Goal: Check status: Check status

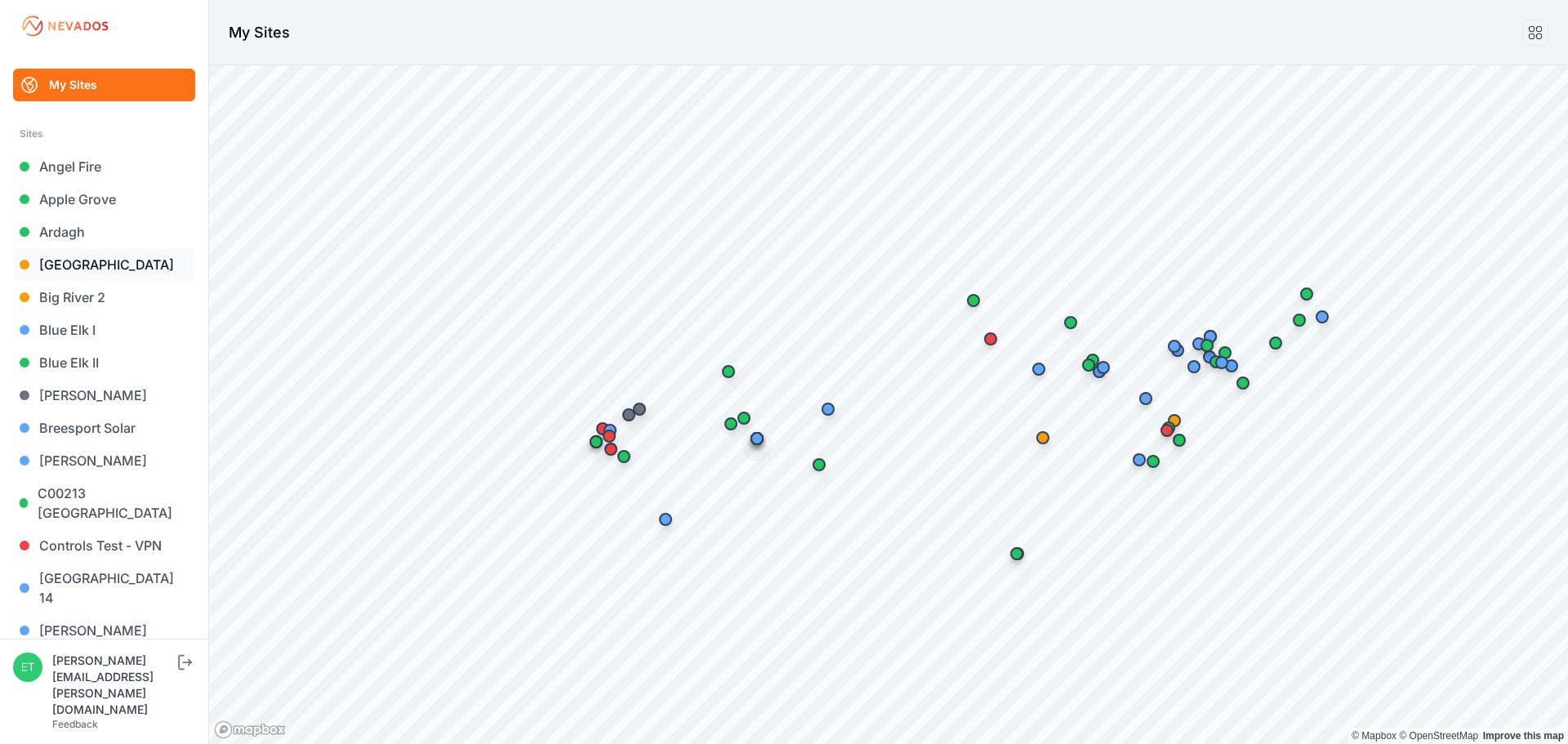
click at [73, 264] on link "[GEOGRAPHIC_DATA]" at bounding box center [104, 265] width 182 height 33
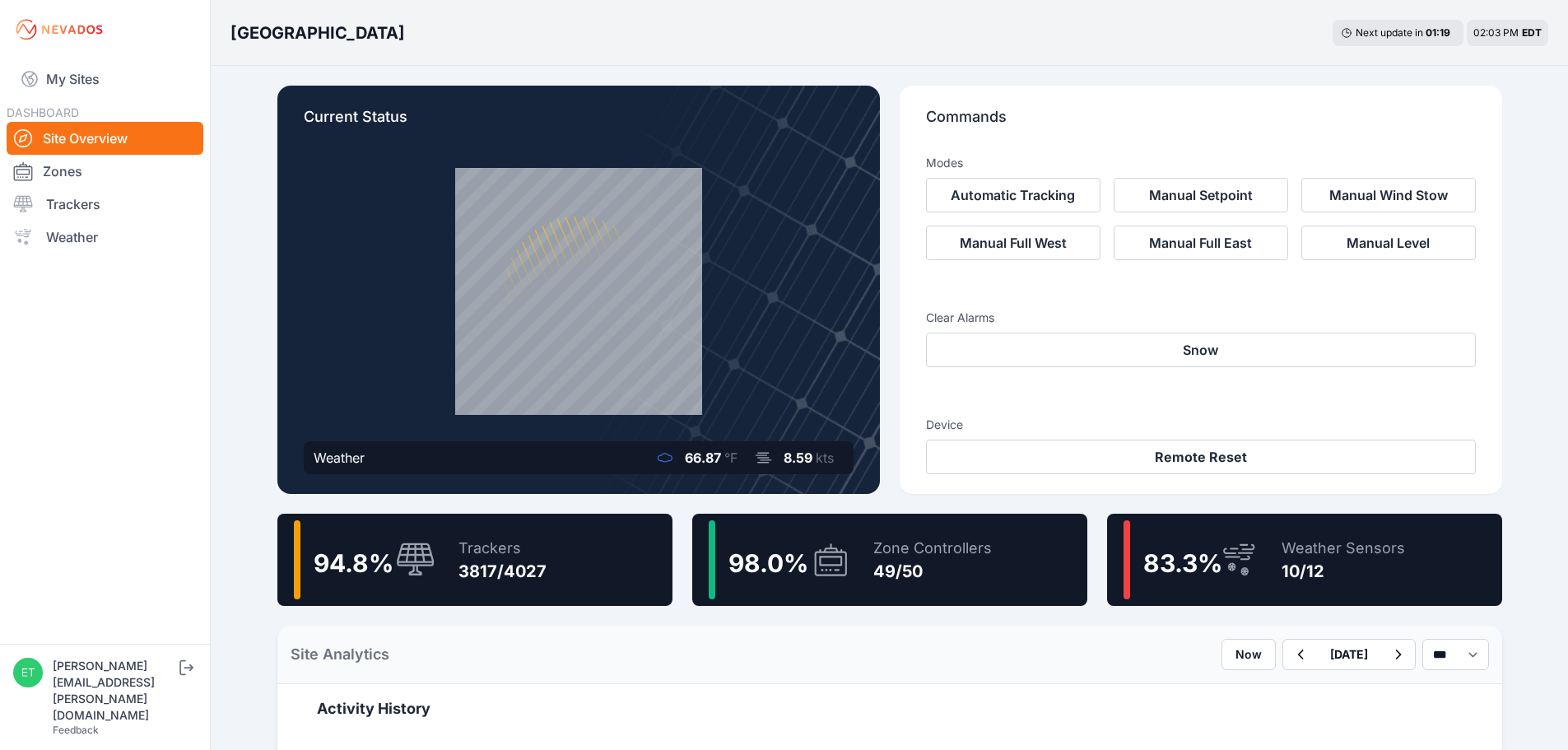
click at [778, 574] on span "98.0 %" at bounding box center [768, 562] width 80 height 29
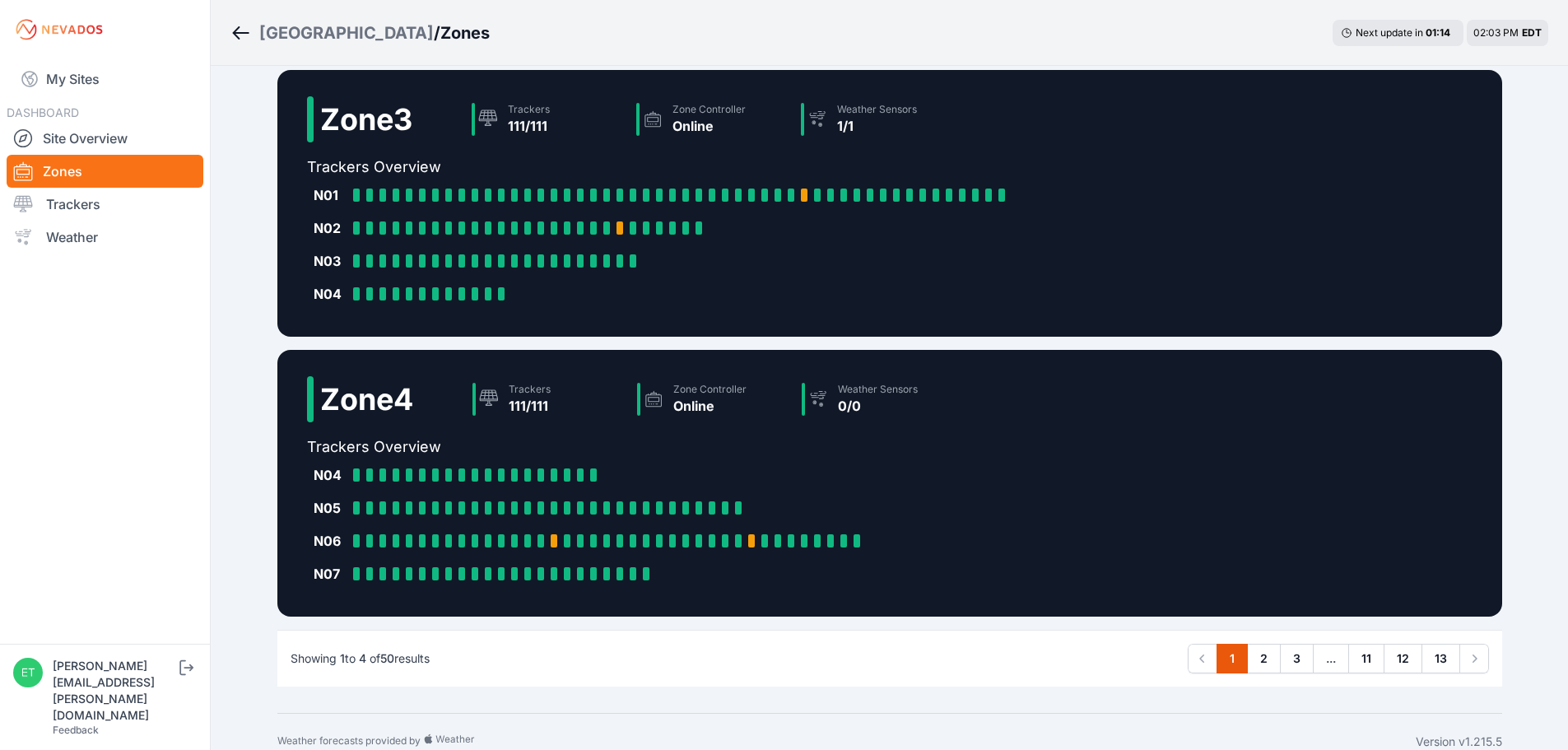
scroll to position [727, 0]
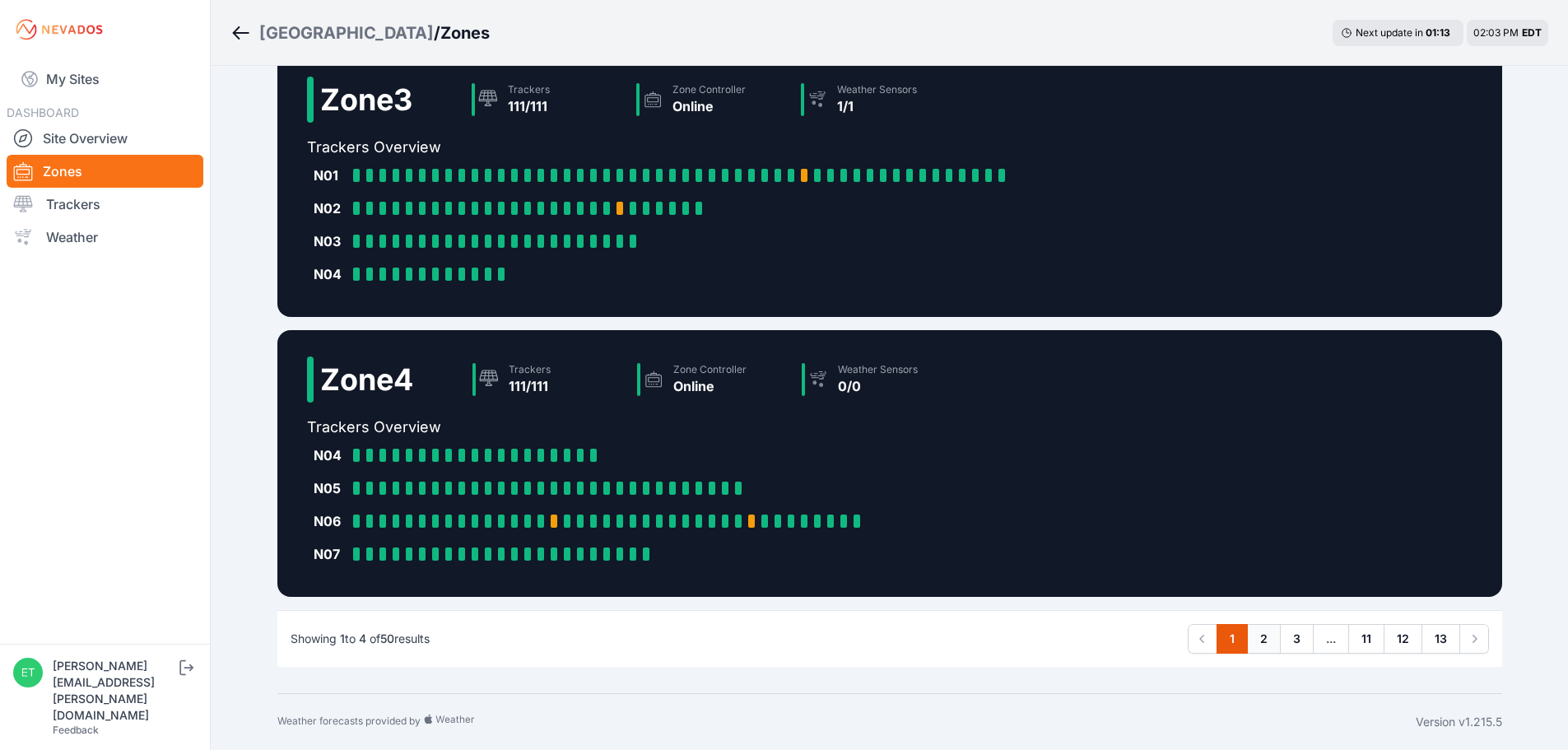
click at [1265, 632] on link "2" at bounding box center [1264, 638] width 34 height 29
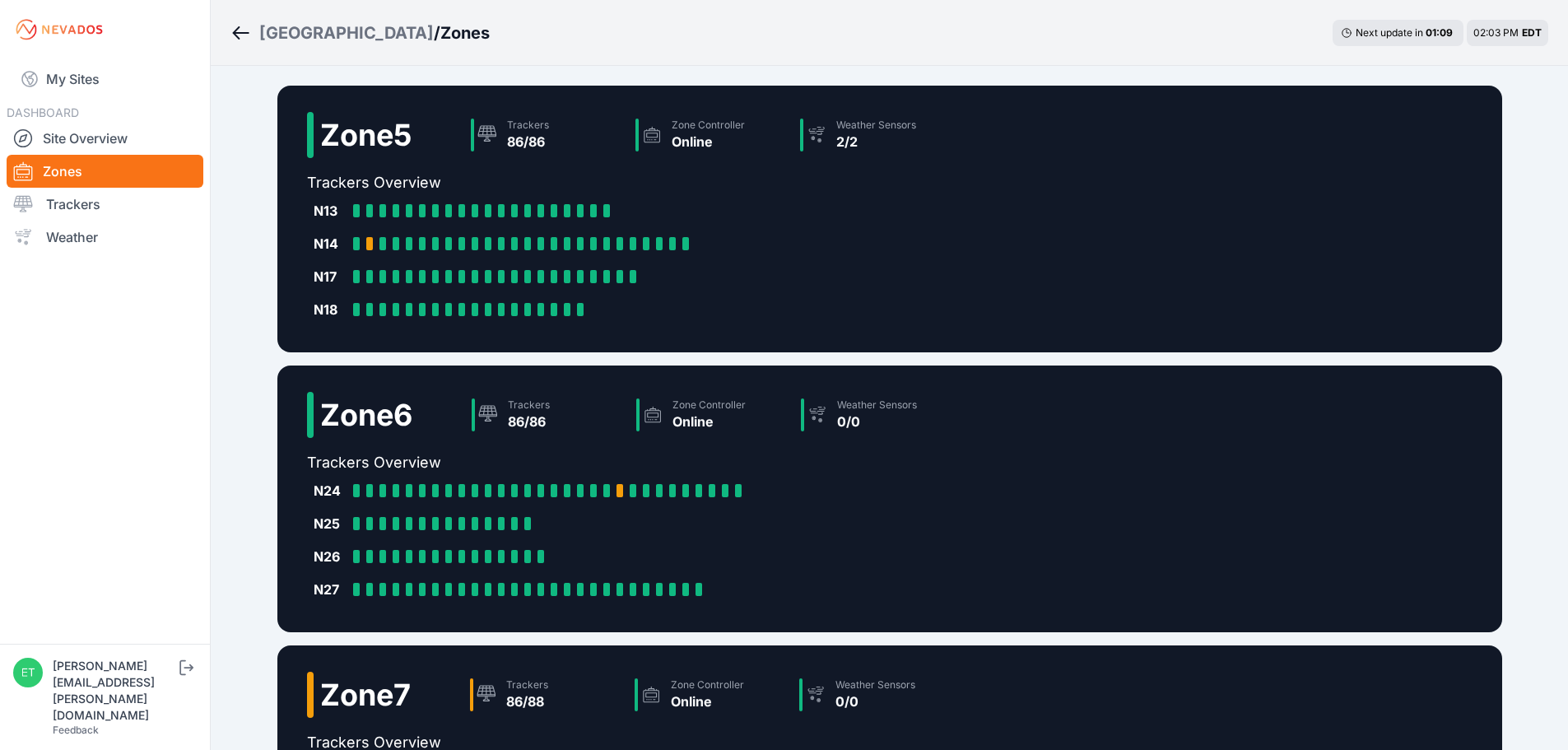
click at [1285, 638] on div "Zone 5 Trackers 86/86 Zone Controller Online Weather Sensors 2/2 Trackers Overv…" at bounding box center [889, 606] width 1224 height 1040
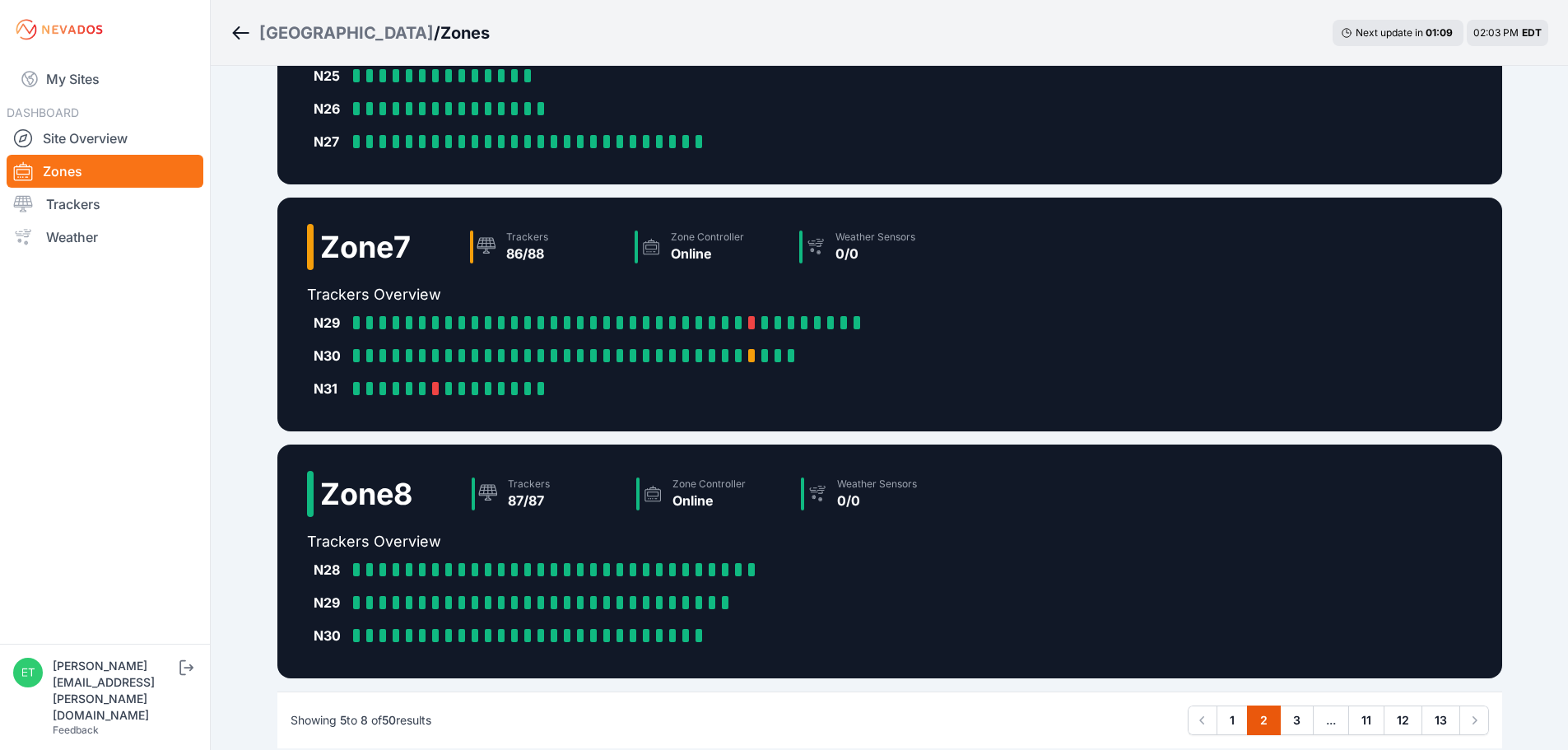
scroll to position [530, 0]
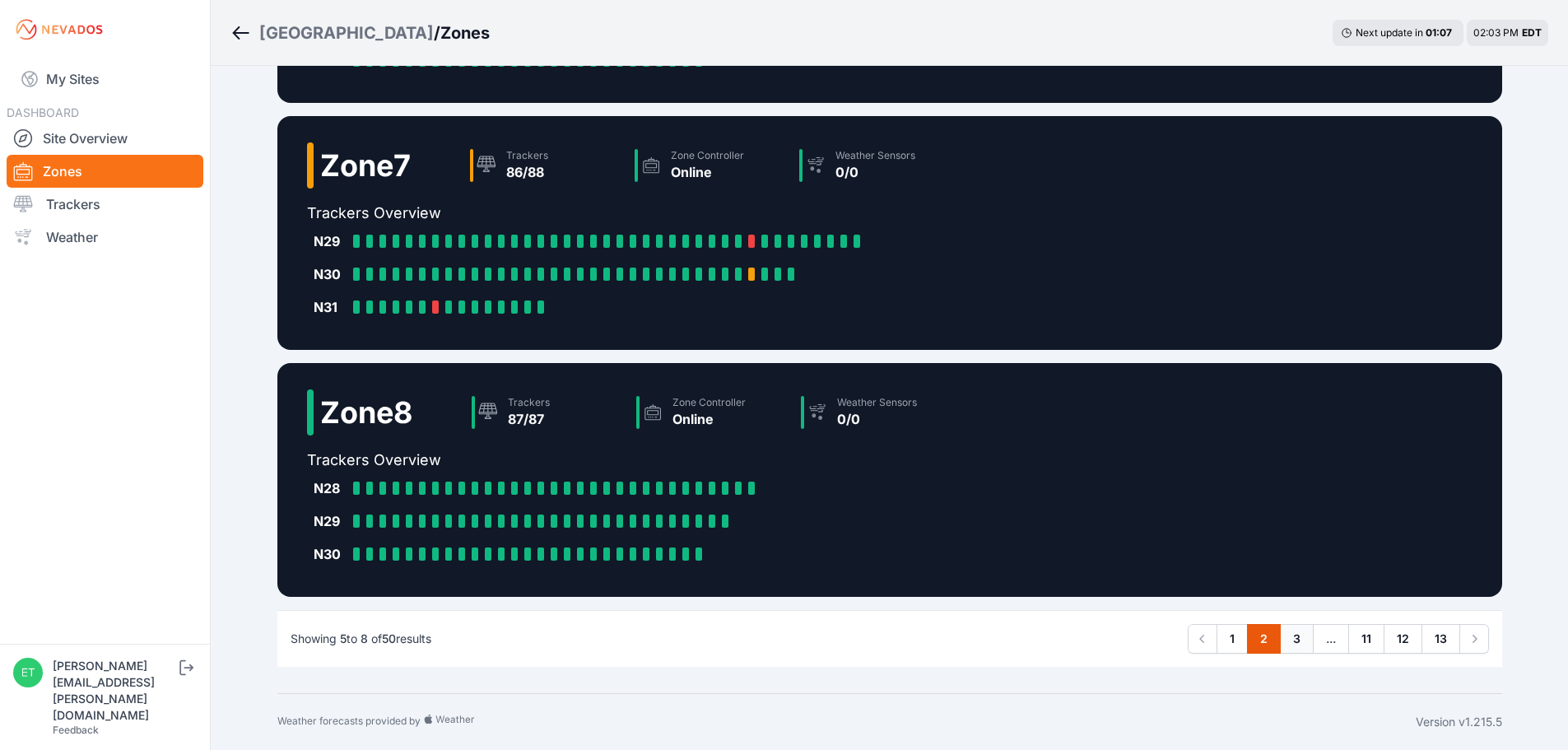
click at [1290, 640] on link "3" at bounding box center [1297, 638] width 34 height 29
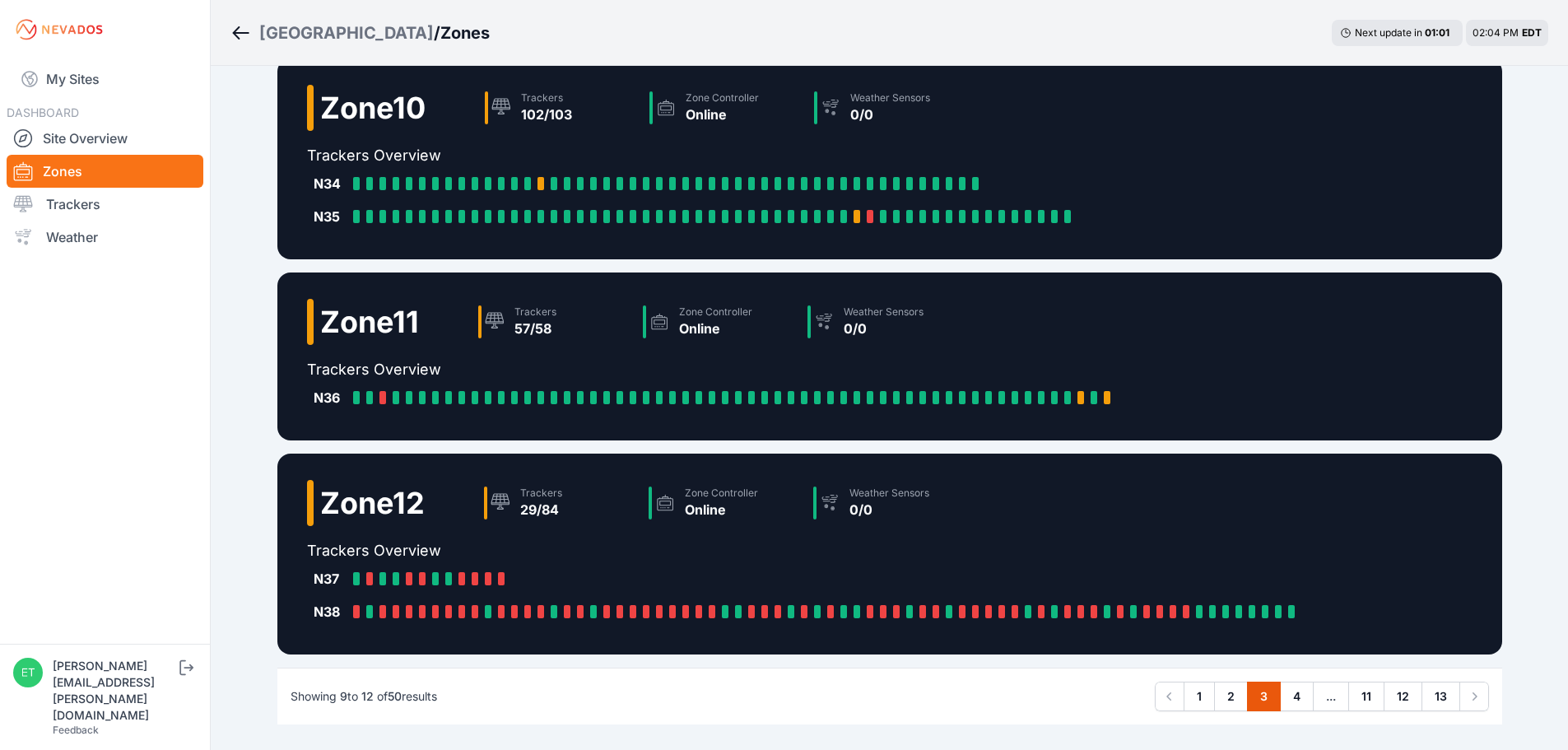
scroll to position [332, 0]
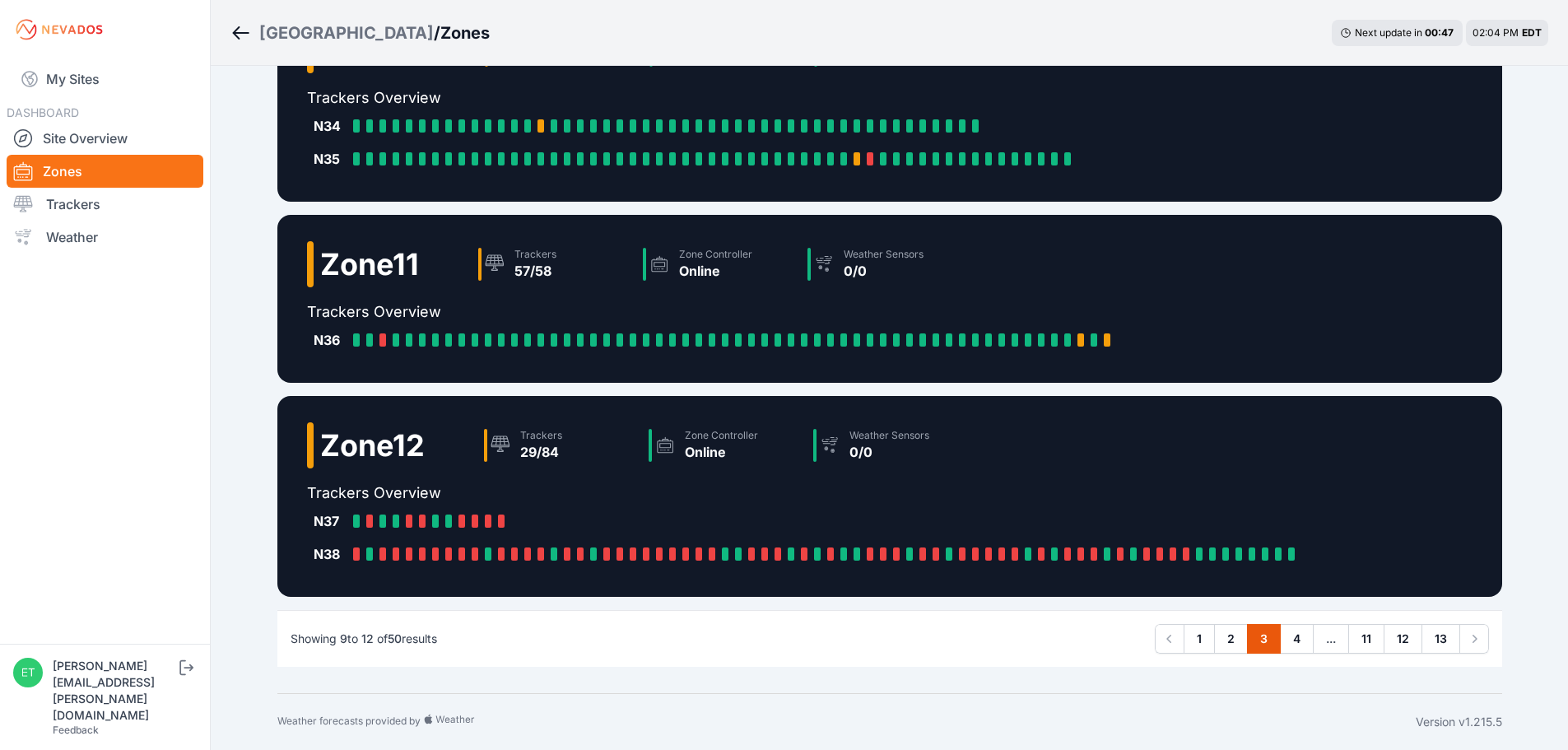
click at [518, 518] on div "N37 N37-1: Online N37-2: Offline N37-3: Online N37-4: Online N37-5: Offline N37…" at bounding box center [807, 521] width 1001 height 33
click at [1064, 608] on div "Zone 9 Trackers 93/93 Zone Controller Online Weather Sensors 2/2 Trackers Overv…" at bounding box center [889, 214] width 1264 height 959
click at [1288, 636] on link "4" at bounding box center [1297, 638] width 34 height 29
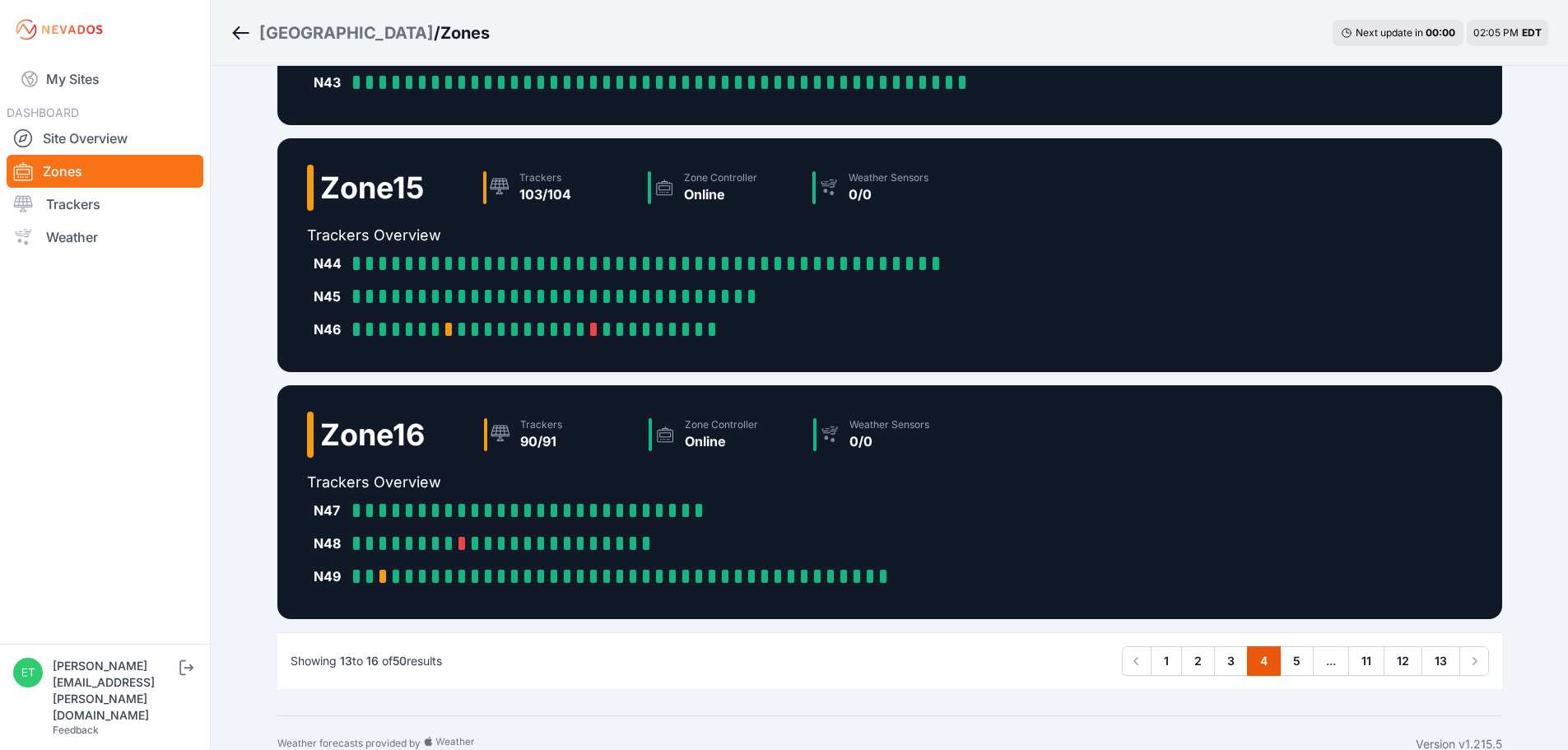
scroll to position [398, 0]
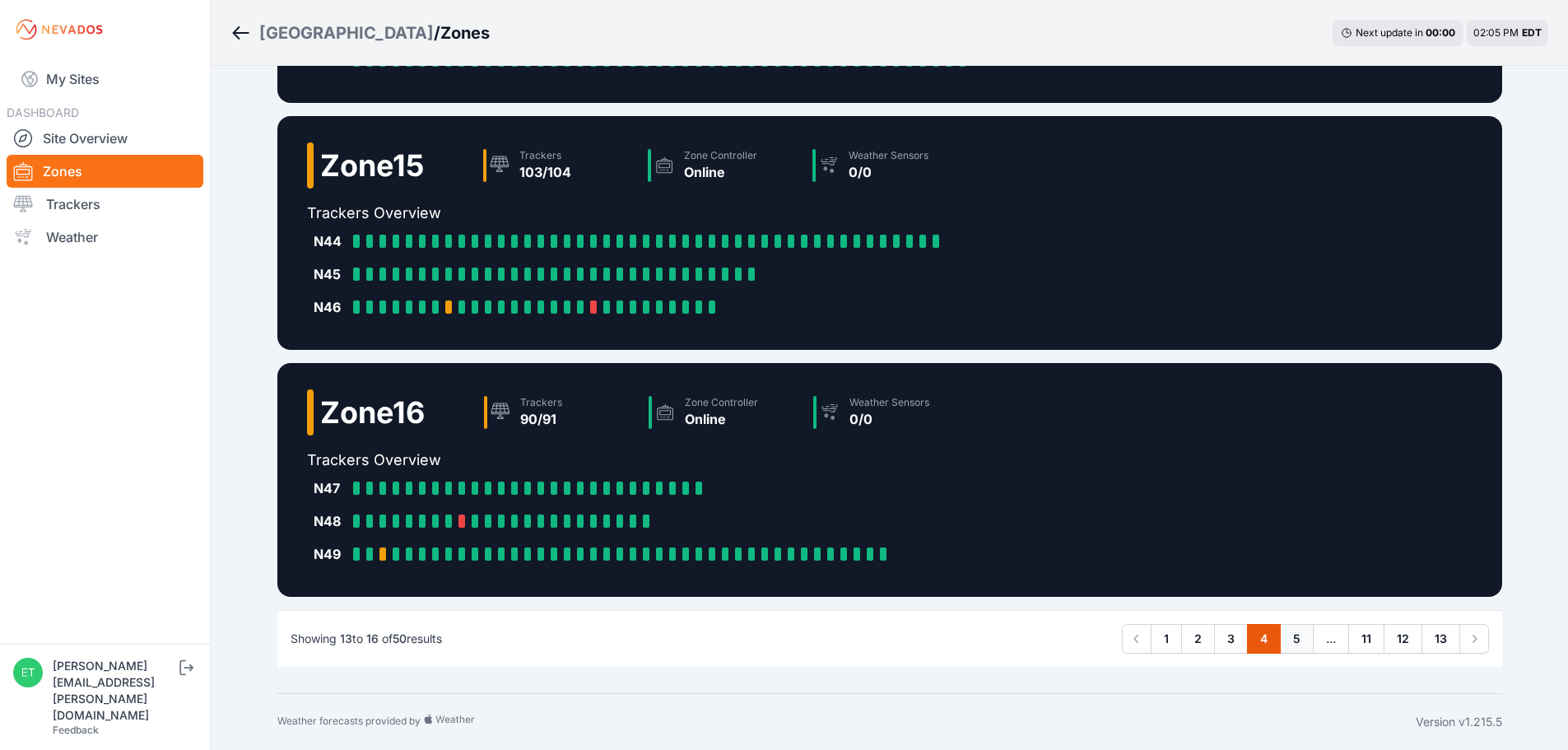
click at [1298, 639] on link "5" at bounding box center [1297, 638] width 34 height 29
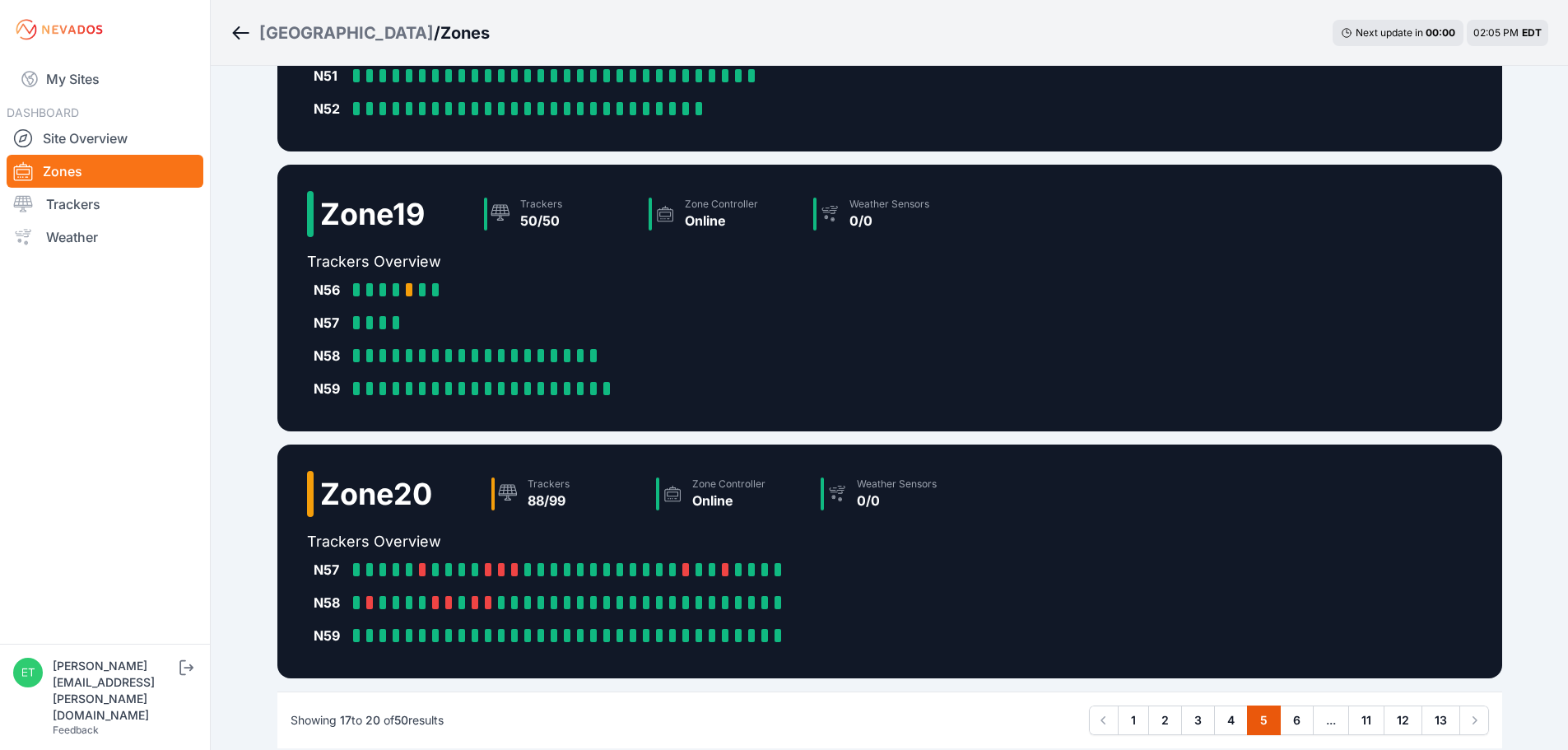
scroll to position [464, 0]
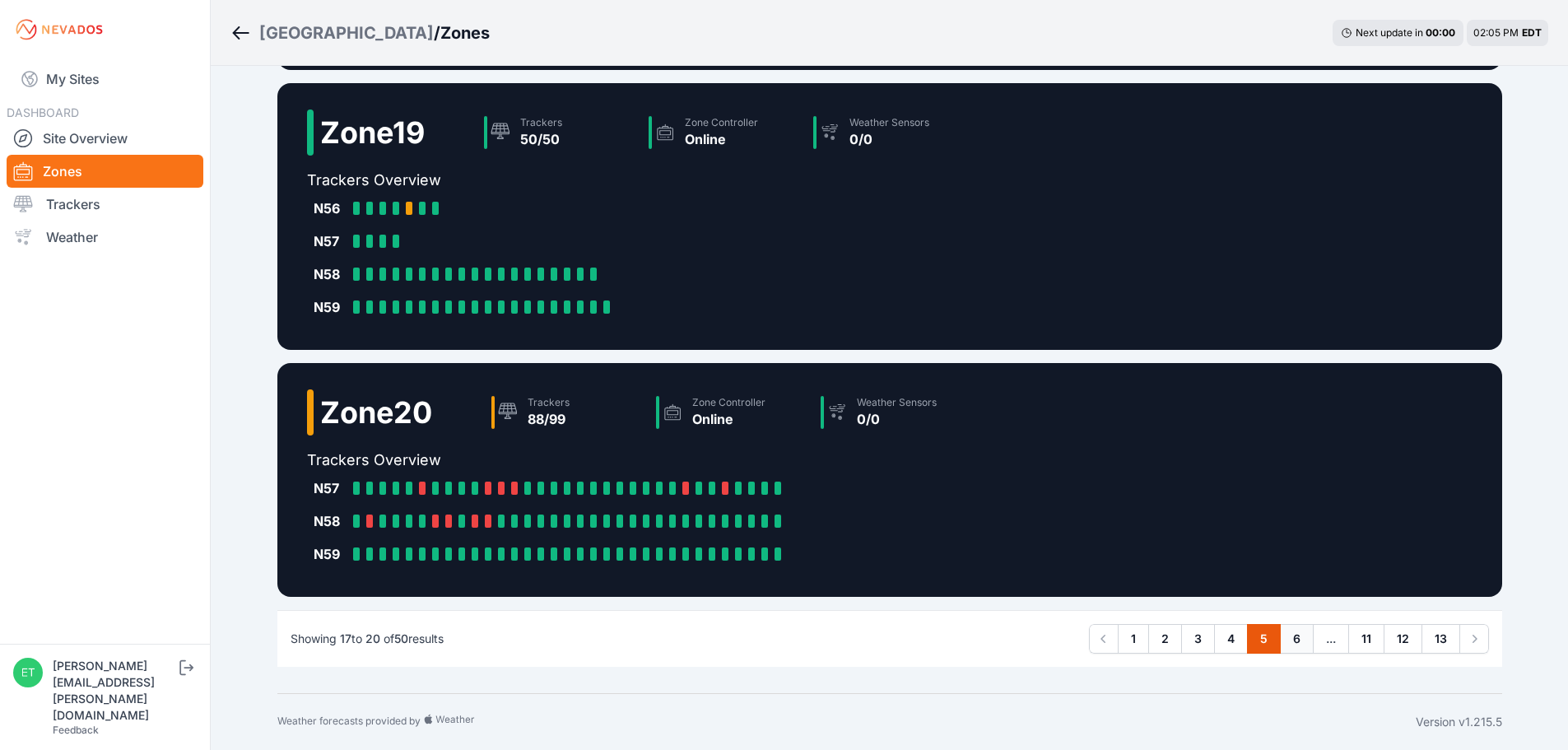
click at [1292, 646] on link "6" at bounding box center [1297, 638] width 34 height 29
click at [1296, 640] on link "6" at bounding box center [1297, 638] width 34 height 29
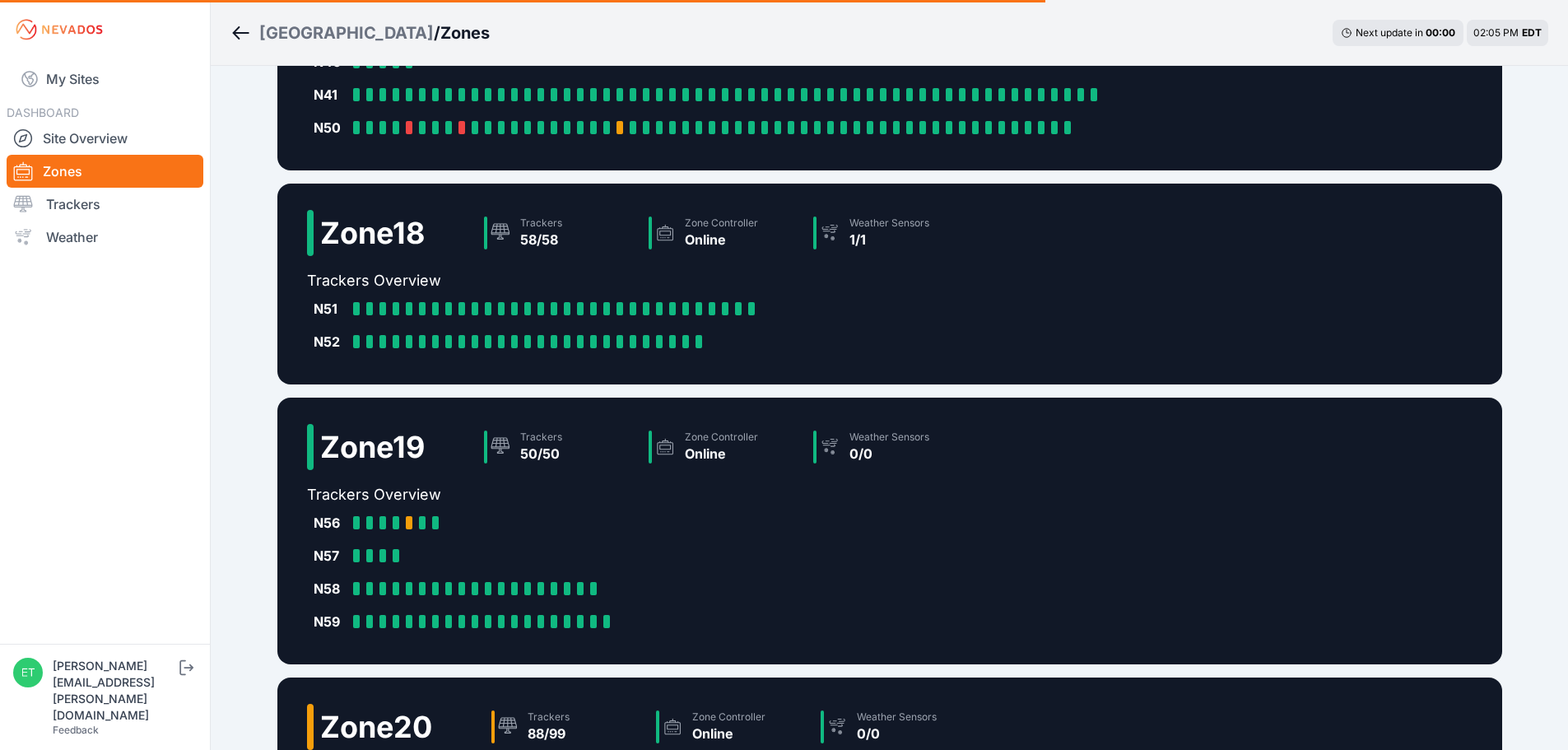
scroll to position [0, 0]
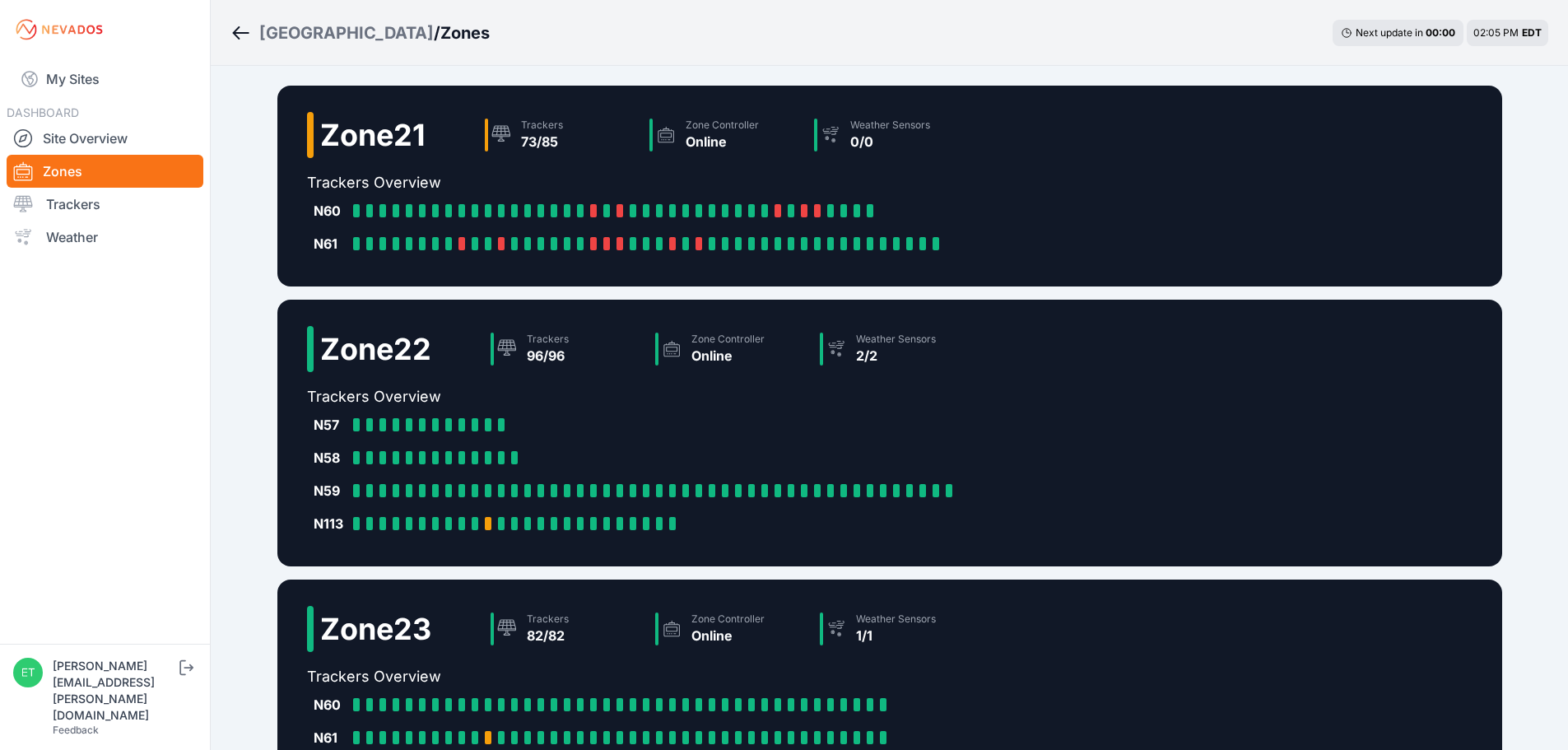
scroll to position [398, 0]
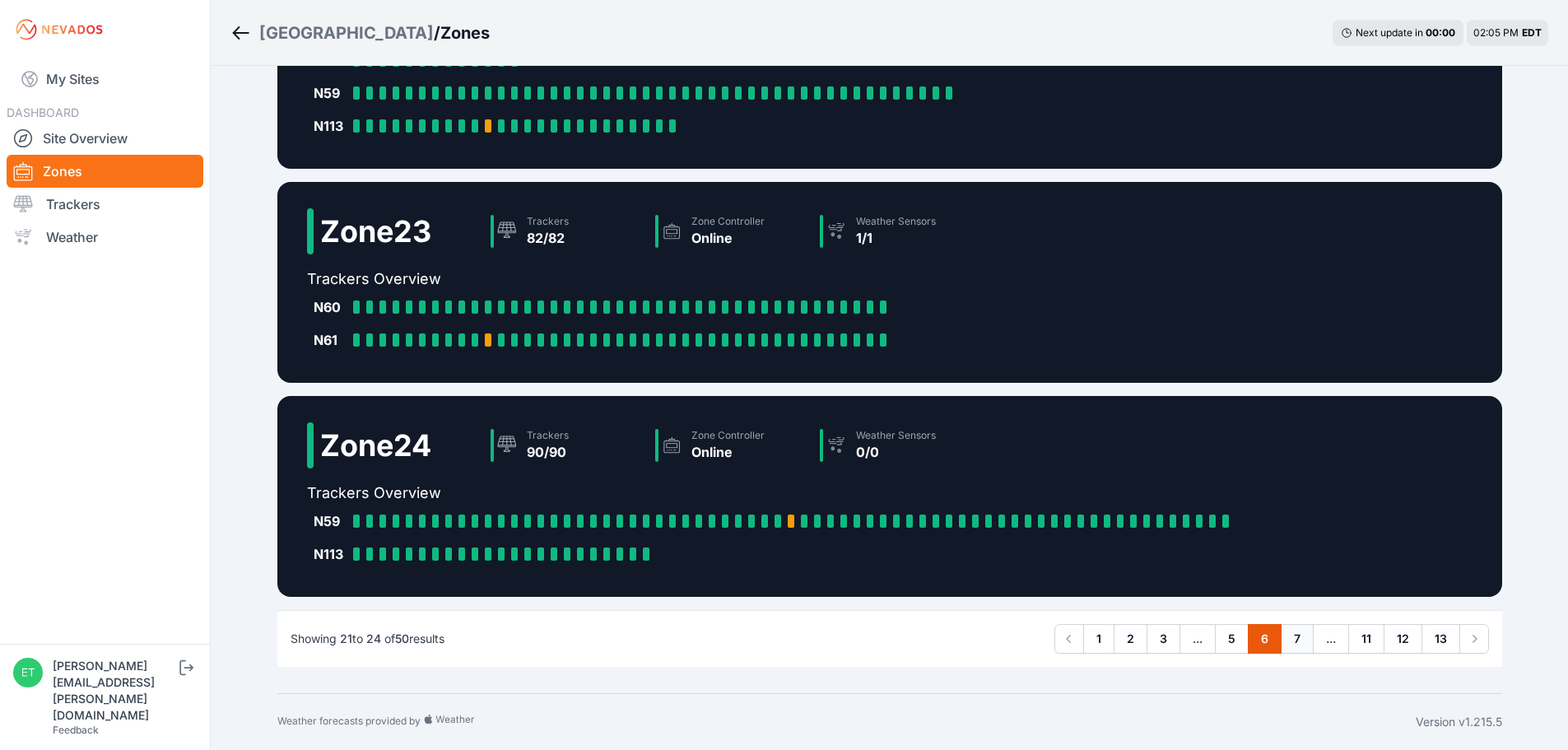
click at [1297, 644] on link "7" at bounding box center [1297, 638] width 33 height 29
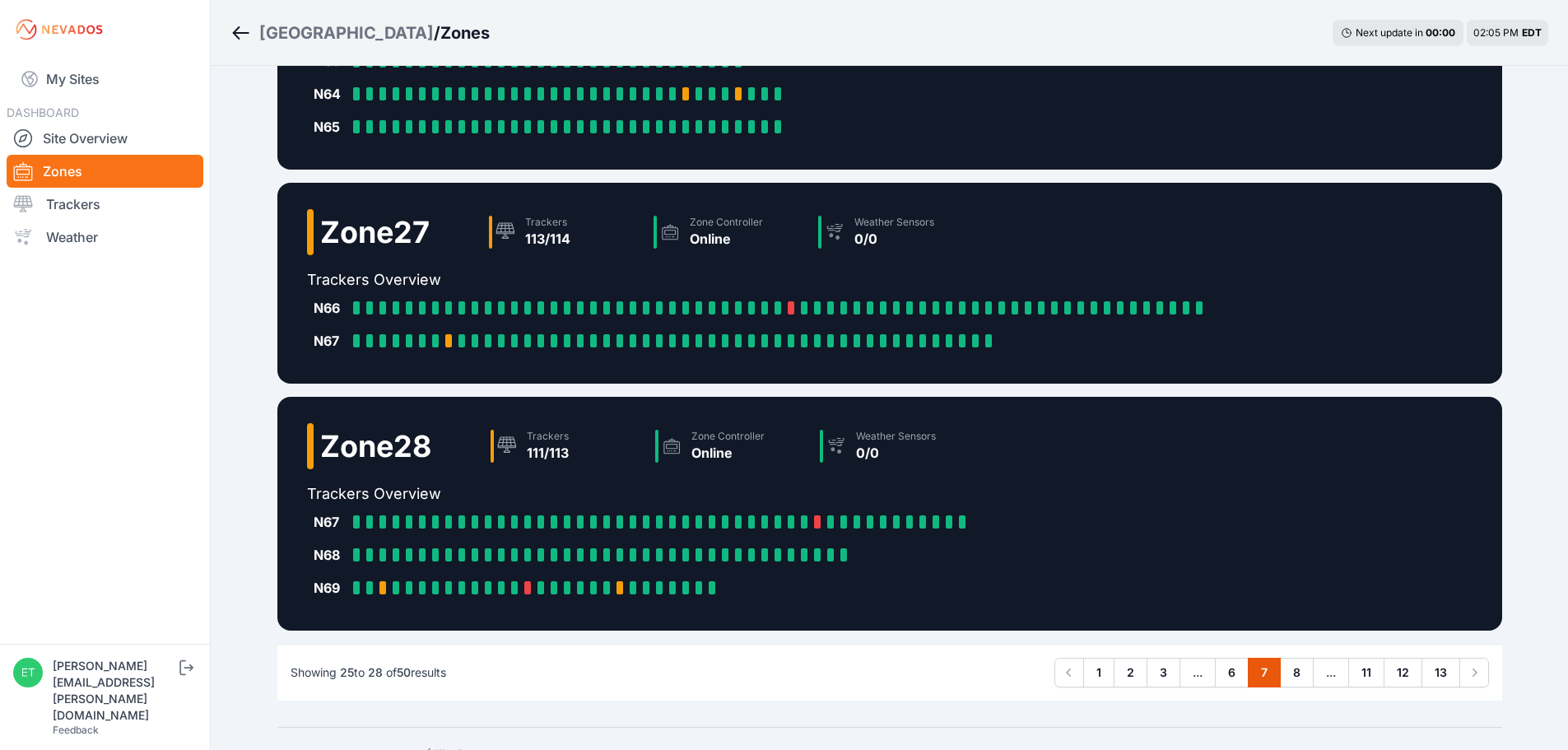
scroll to position [398, 0]
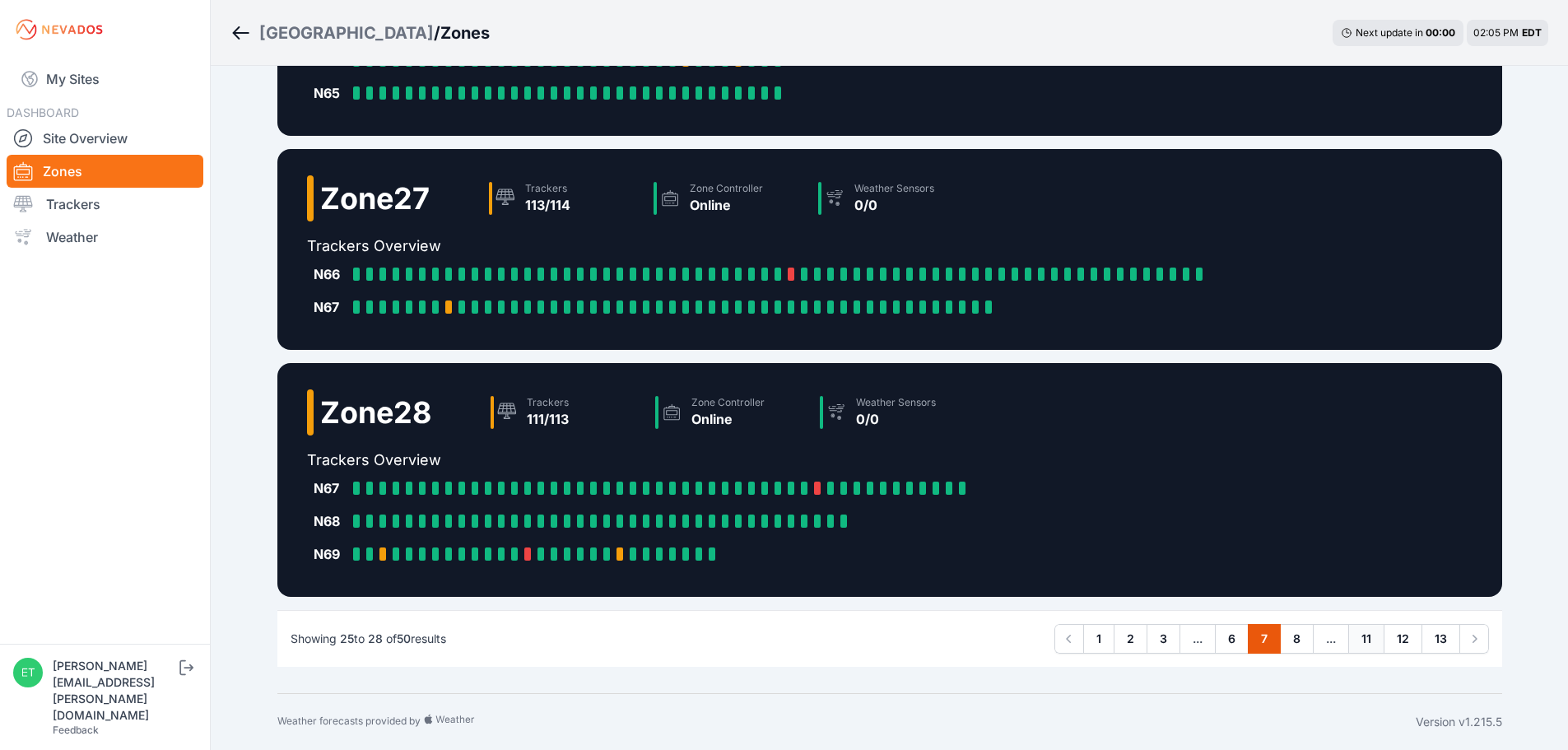
click at [1363, 642] on link "11" at bounding box center [1366, 638] width 36 height 29
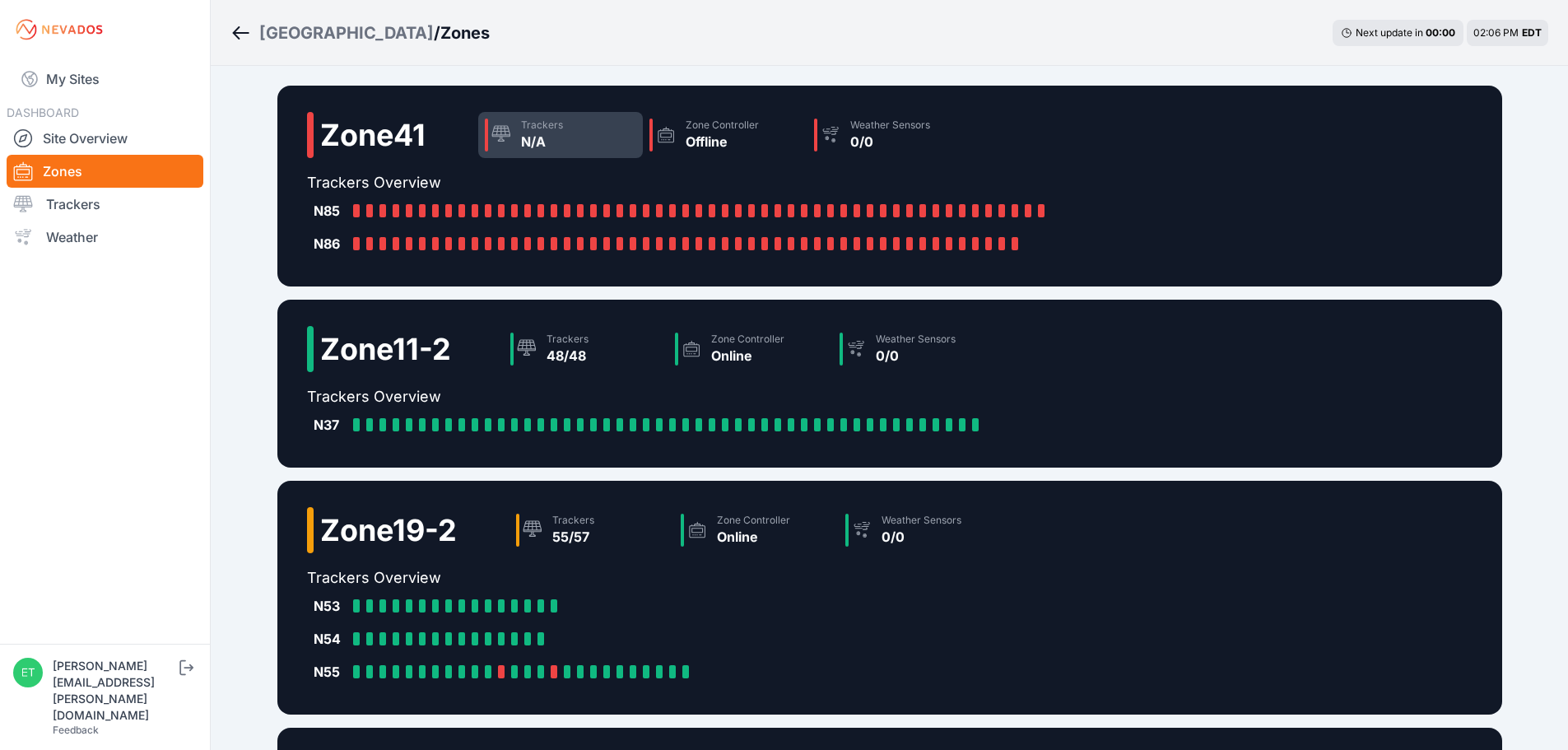
click at [550, 143] on div "N/A" at bounding box center [542, 141] width 42 height 20
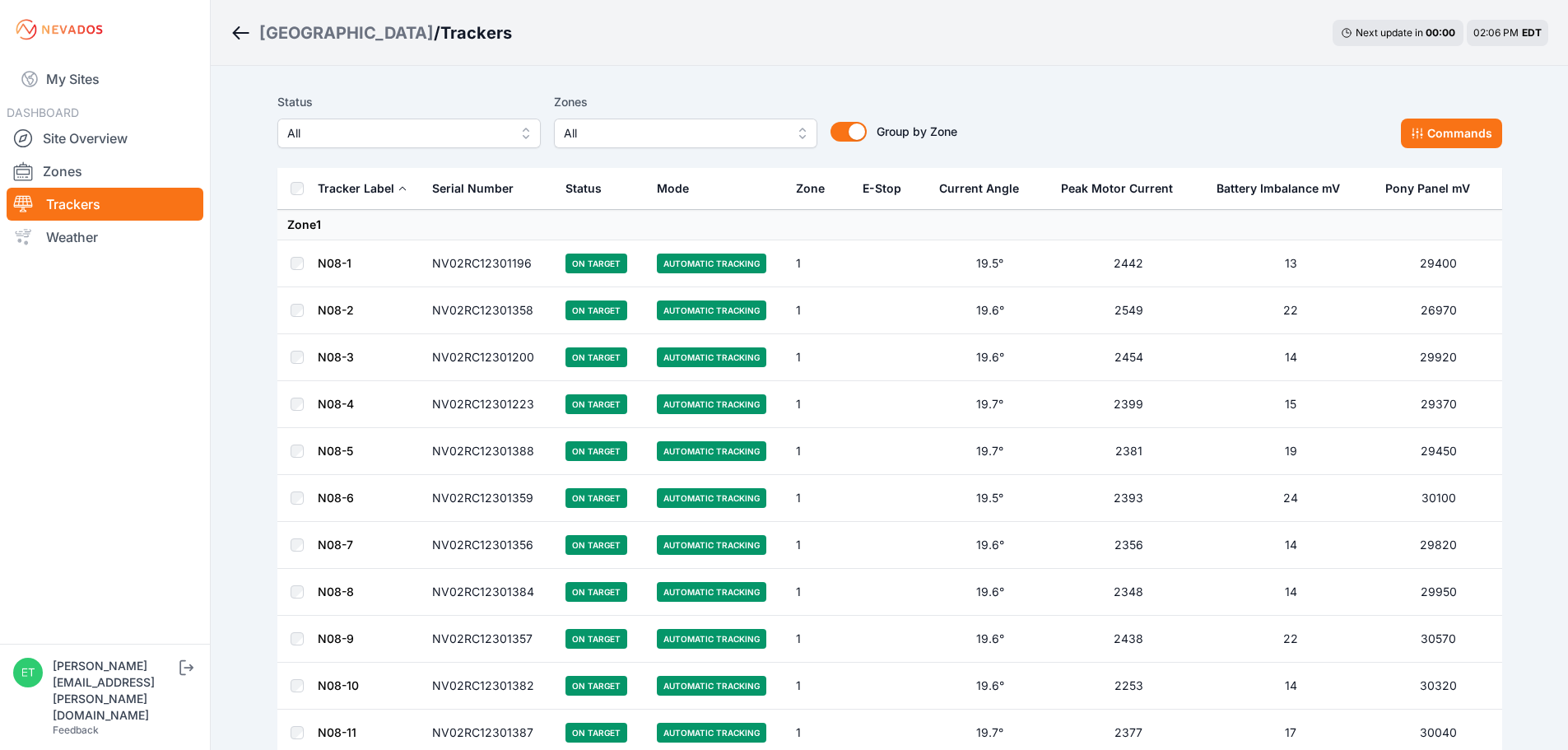
click at [641, 134] on span "All" at bounding box center [674, 133] width 220 height 20
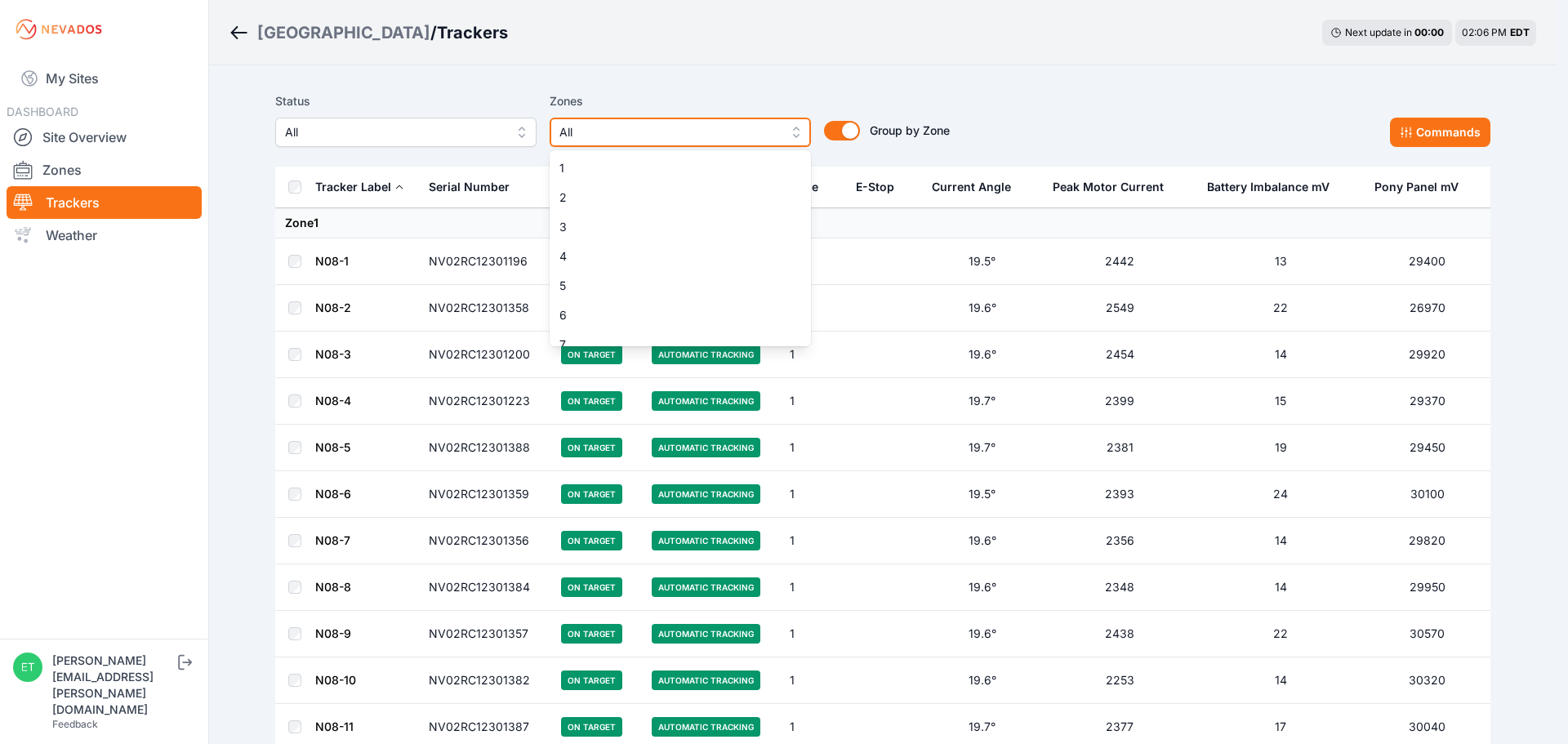
click at [624, 131] on span "All" at bounding box center [669, 132] width 219 height 20
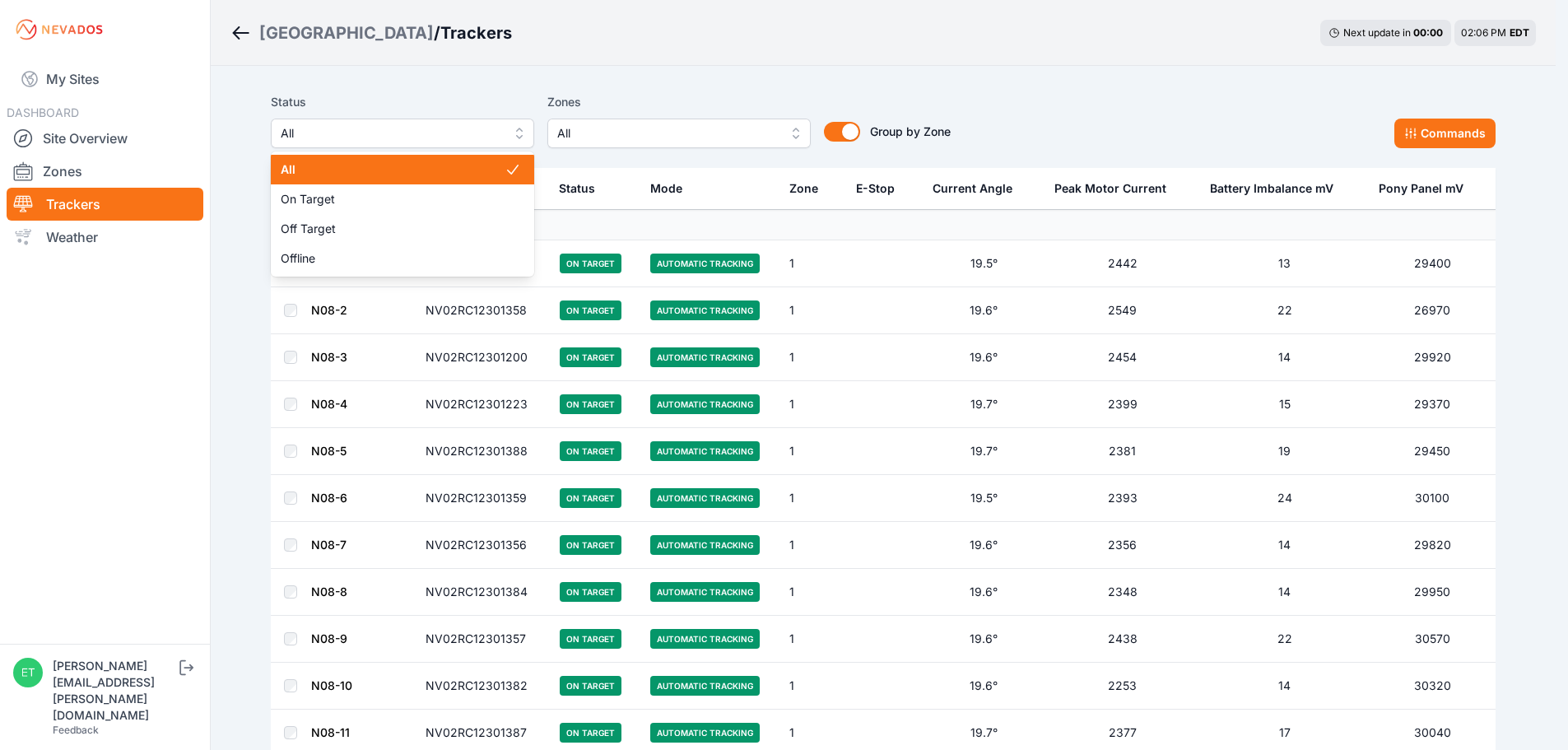
click at [488, 139] on span "All" at bounding box center [391, 133] width 220 height 20
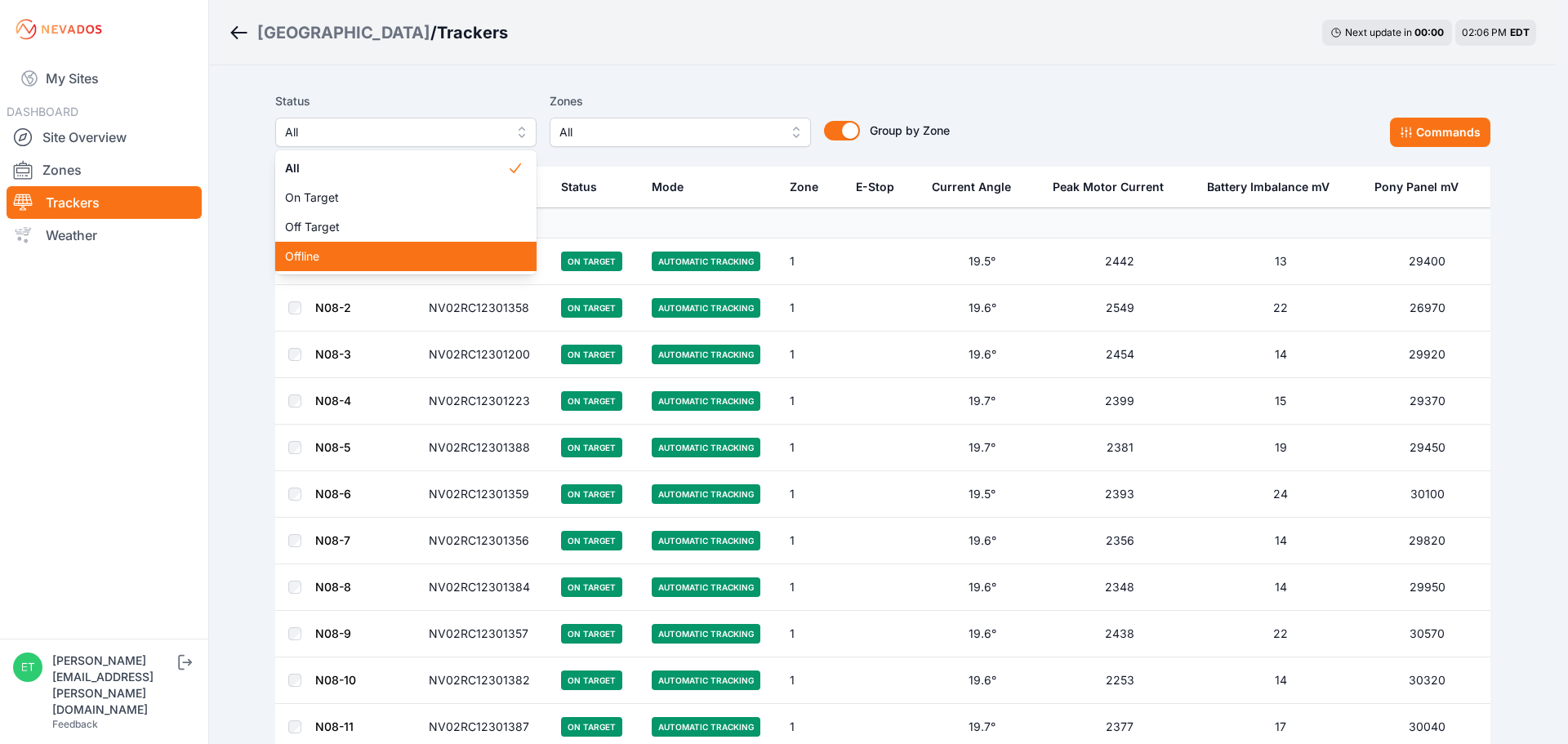
click at [388, 250] on span "Offline" at bounding box center [396, 256] width 222 height 16
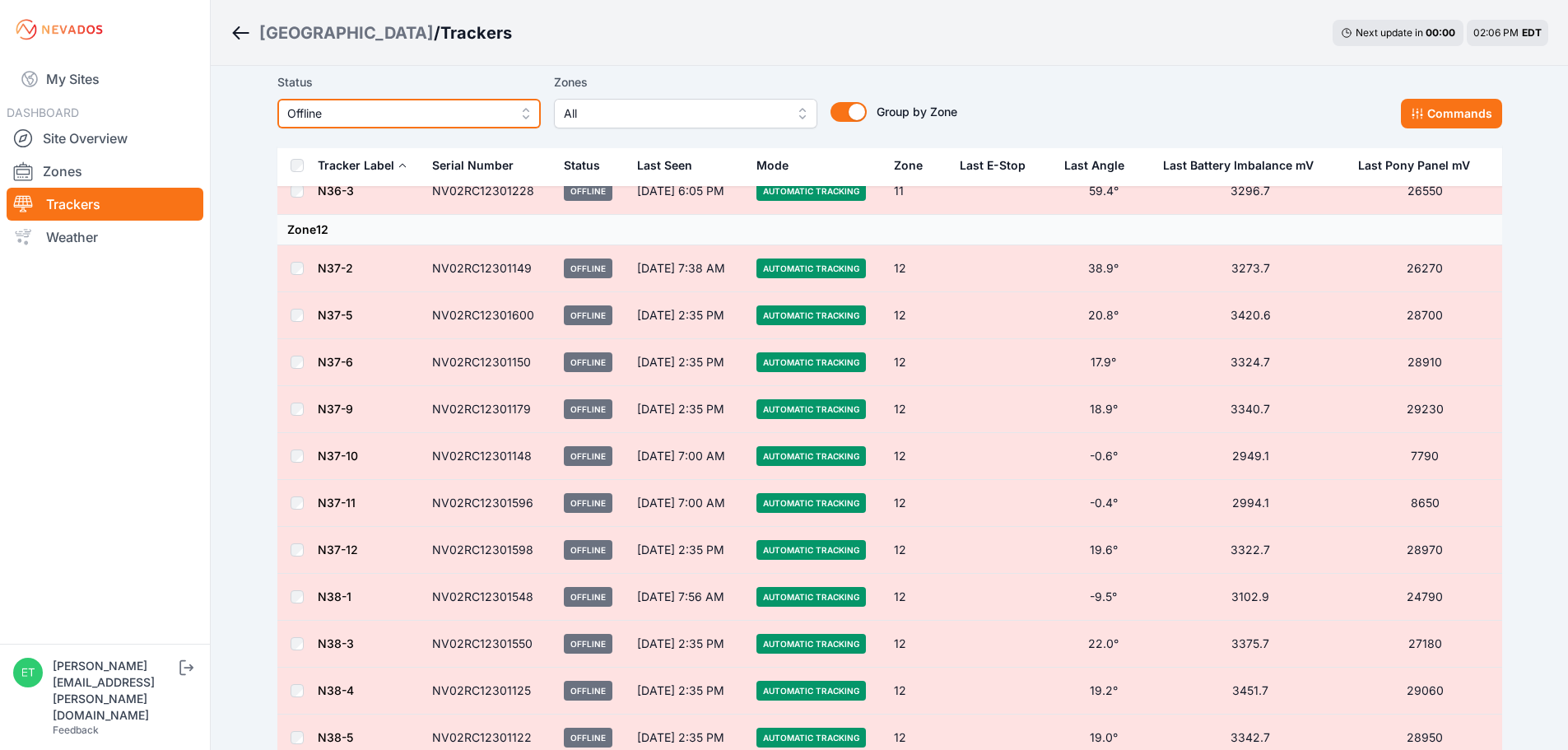
scroll to position [138, 0]
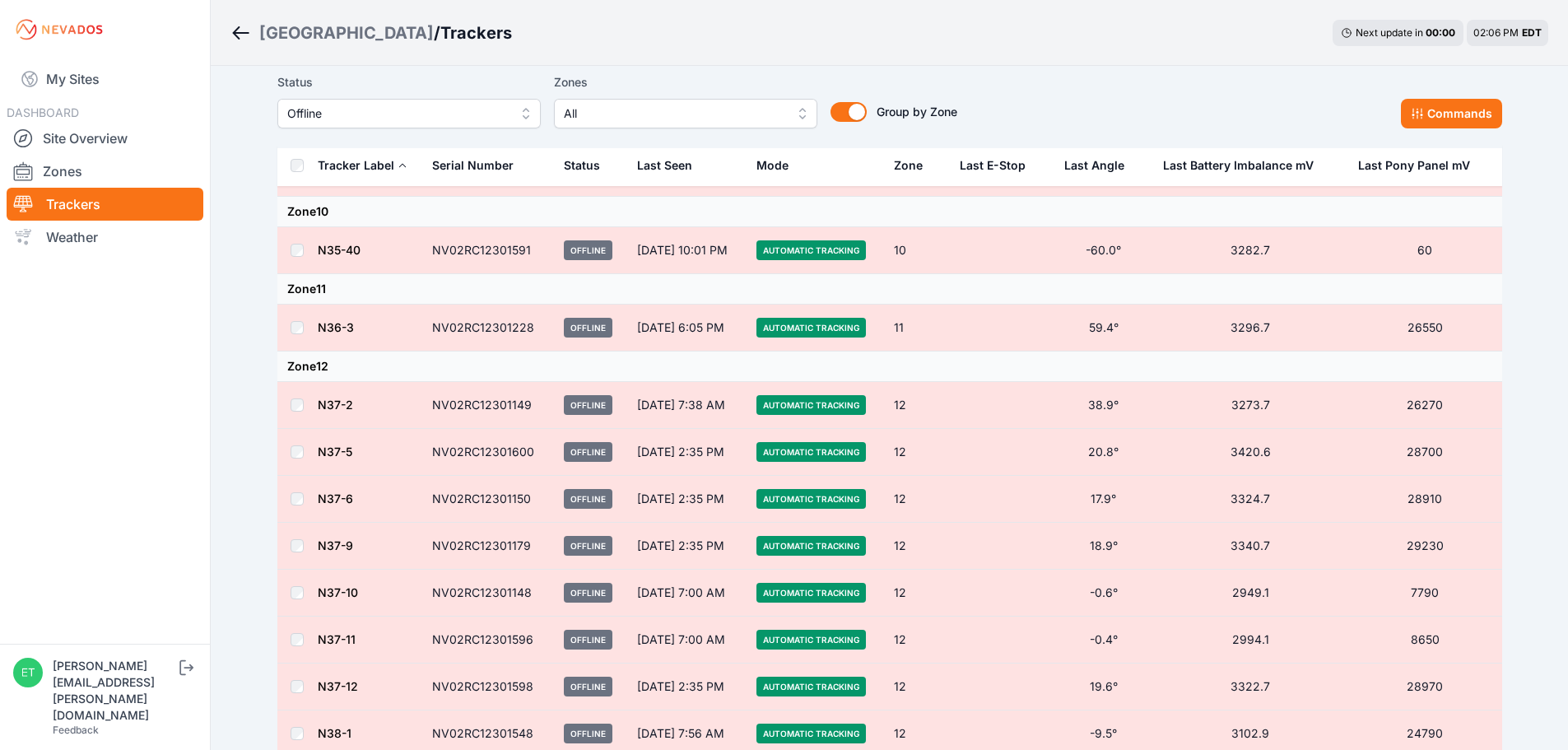
click at [329, 407] on link "N37-2" at bounding box center [335, 404] width 36 height 14
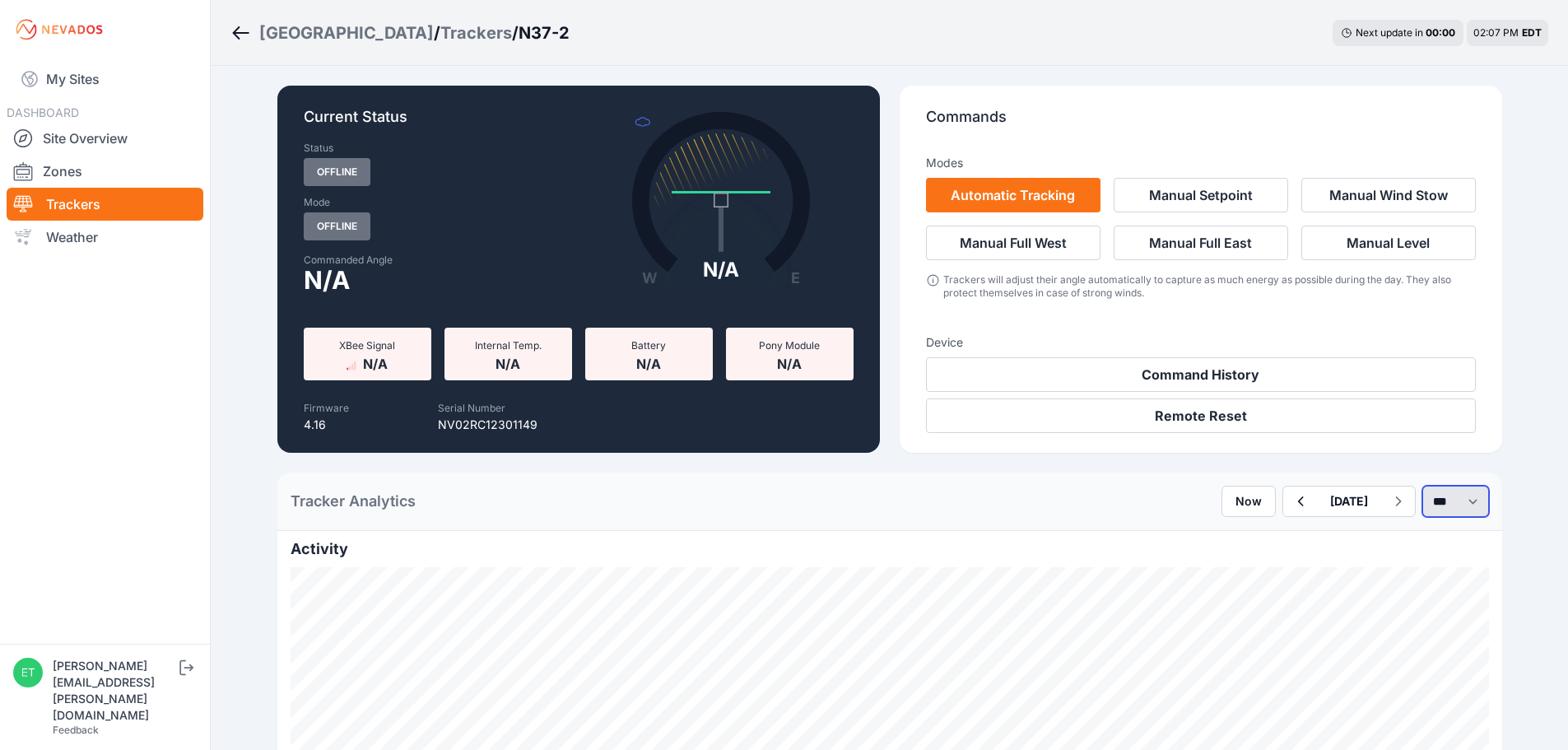
click at [1441, 501] on select "*** **** *****" at bounding box center [1455, 501] width 67 height 31
click at [1422, 486] on select "*** **** *****" at bounding box center [1455, 501] width 67 height 31
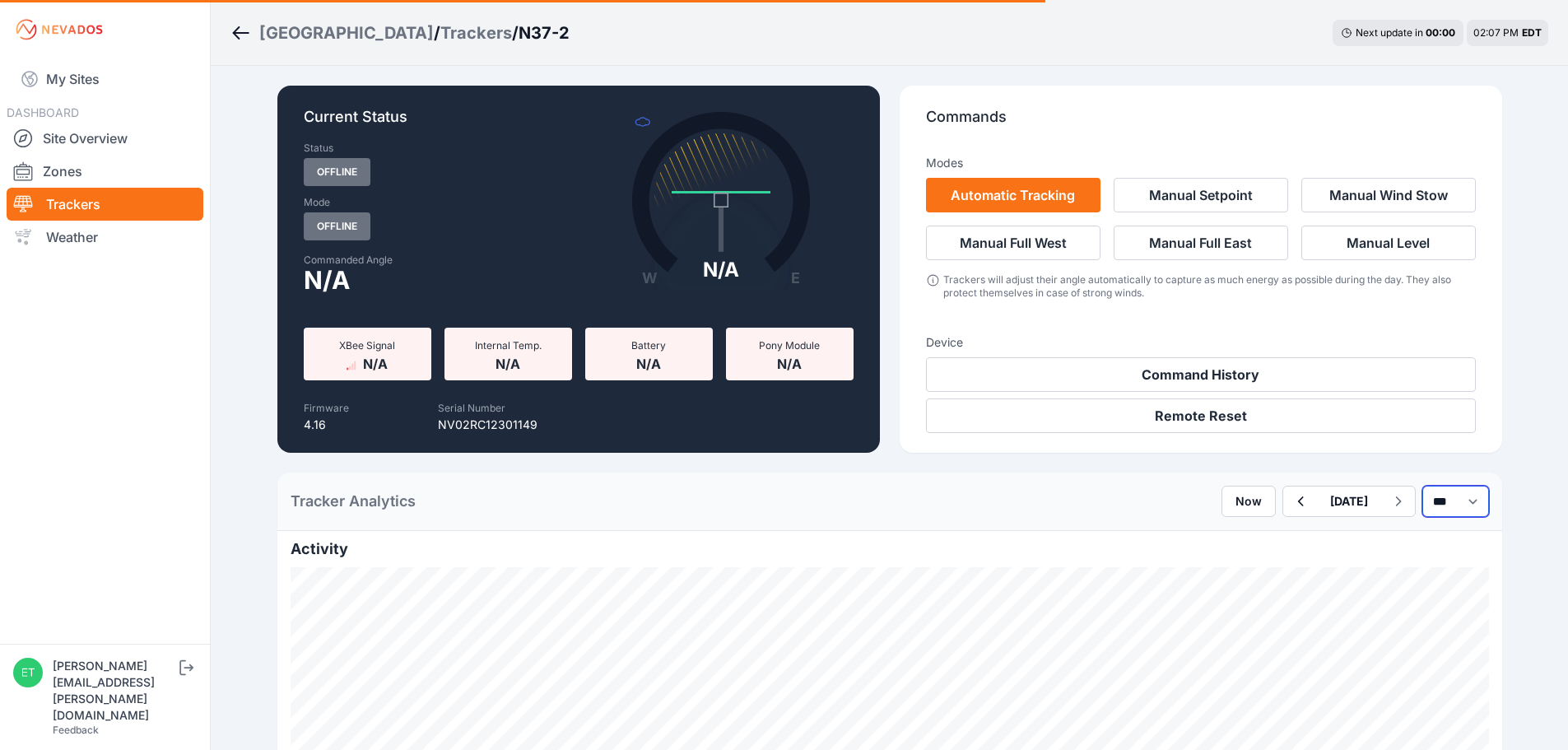
select select "******"
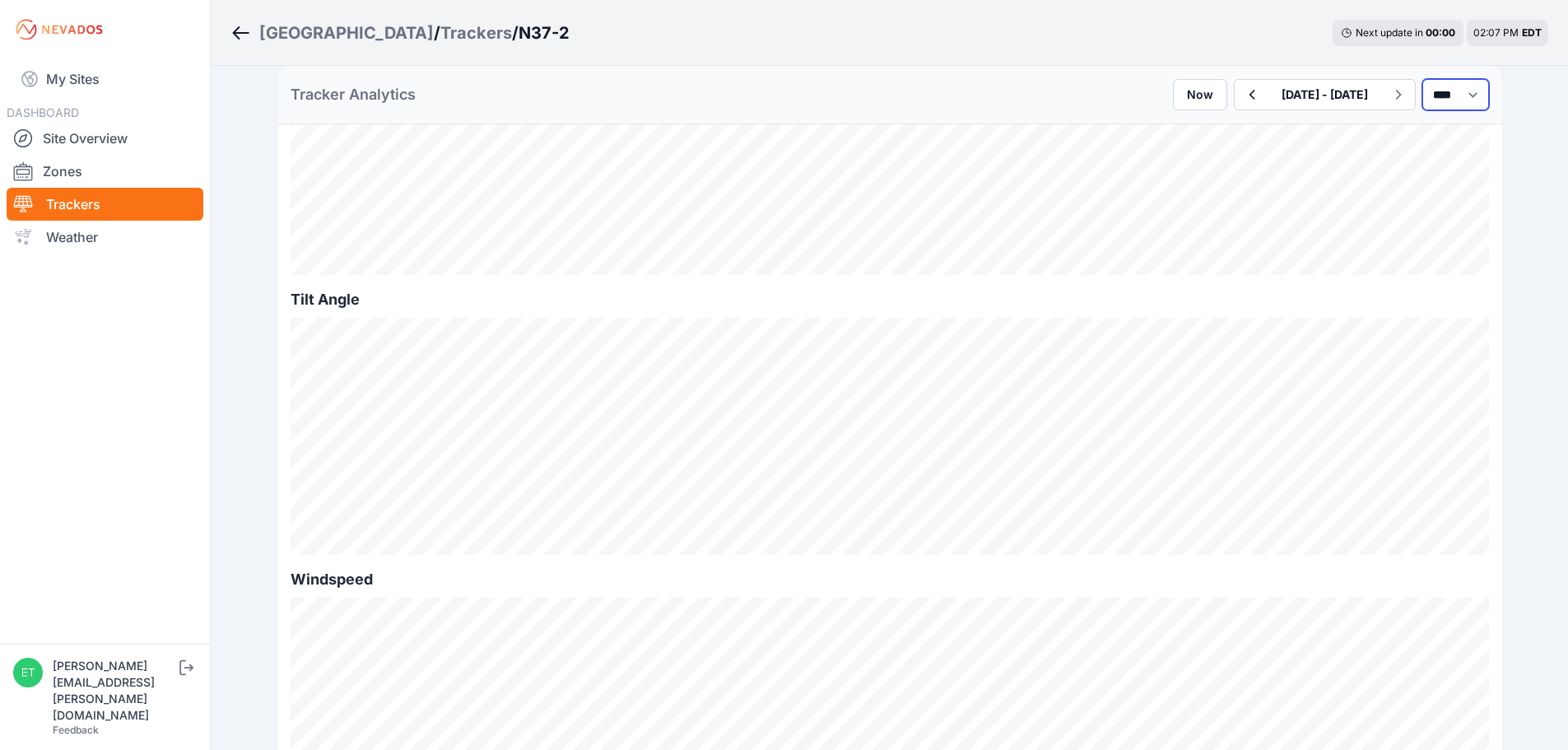
scroll to position [321, 0]
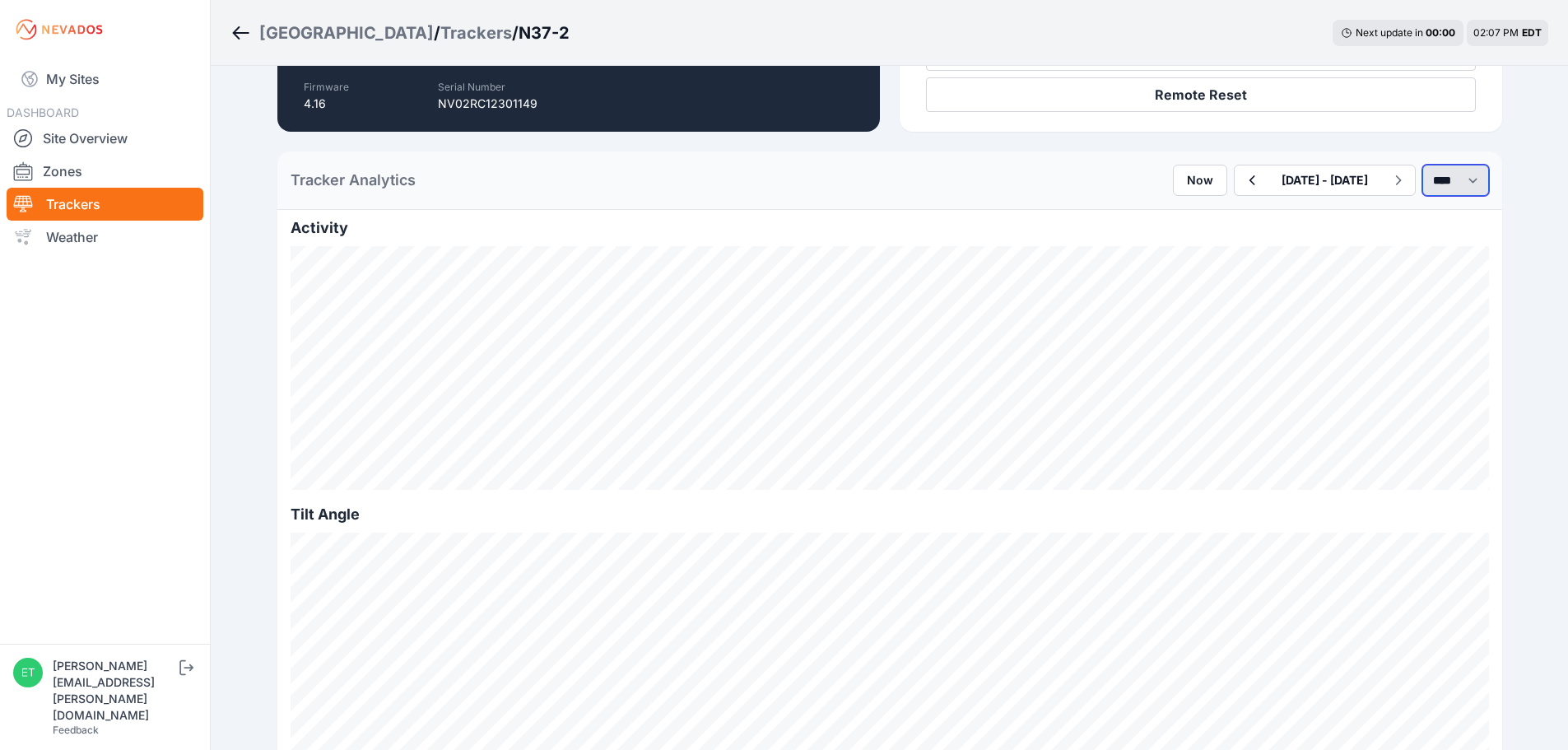
click at [1441, 186] on select "*** **** *****" at bounding box center [1455, 180] width 67 height 31
click at [1439, 177] on select "*** **** *****" at bounding box center [1455, 180] width 67 height 31
click at [1241, 186] on icon "button" at bounding box center [1252, 180] width 21 height 20
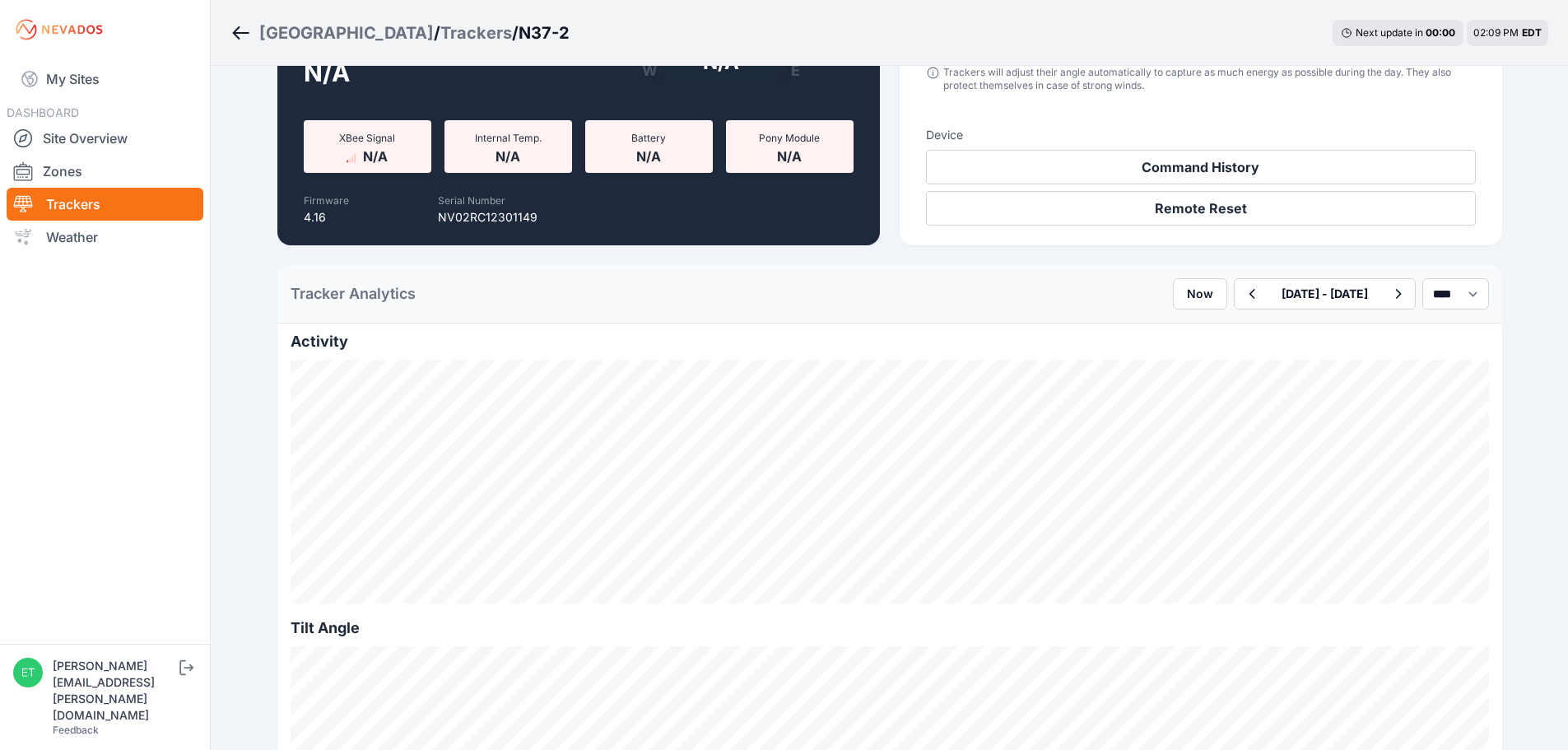
scroll to position [46, 0]
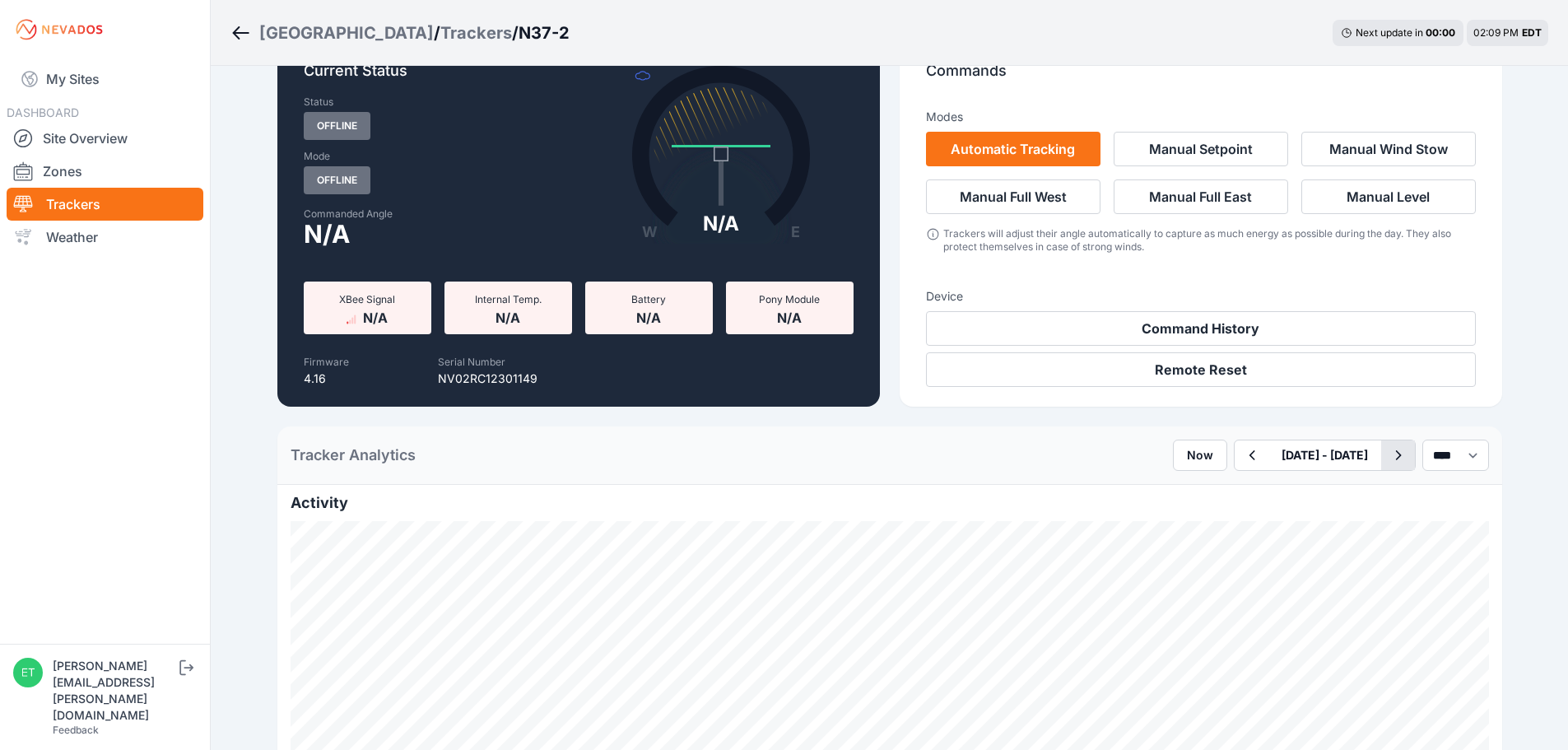
click at [1388, 455] on icon "button" at bounding box center [1398, 455] width 21 height 20
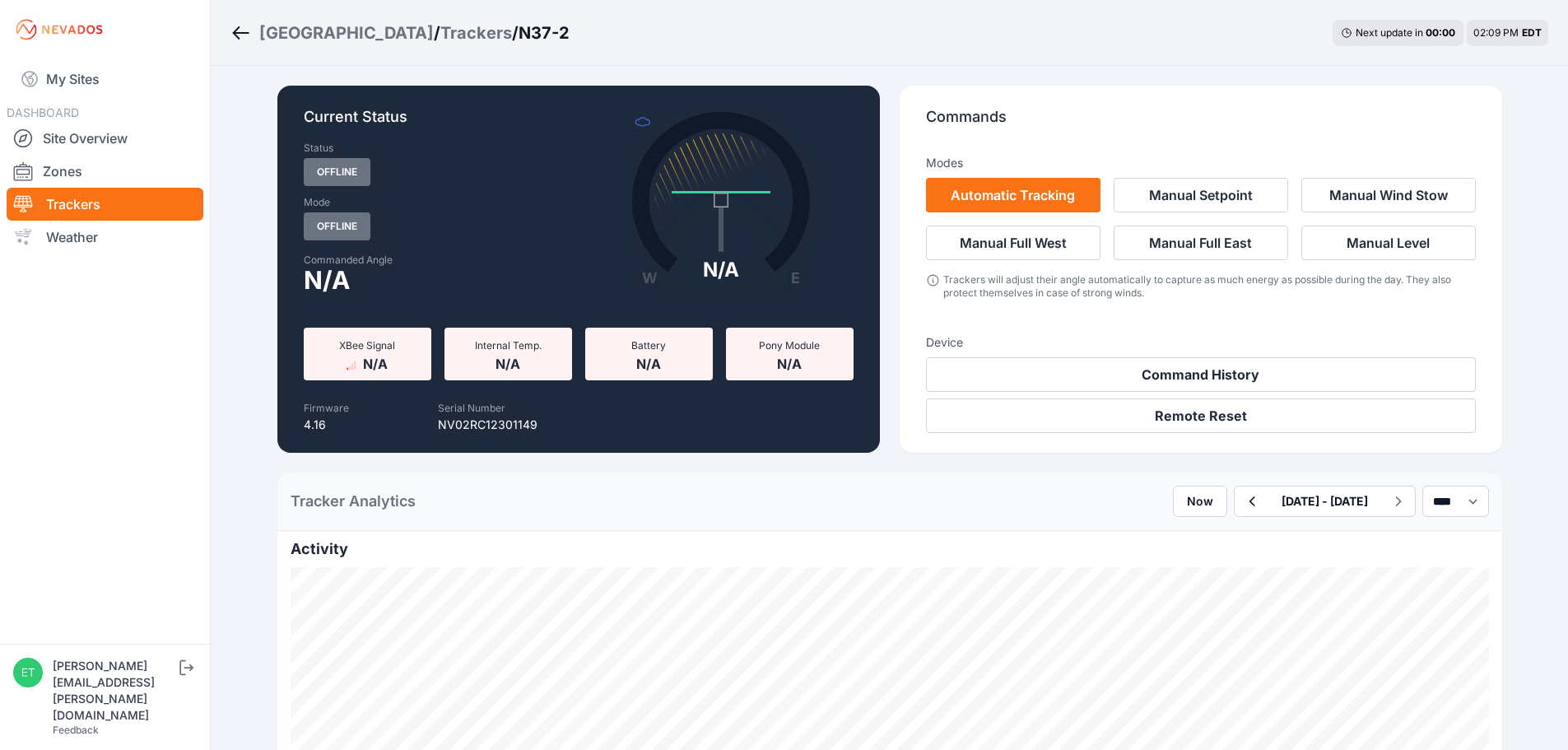
click at [440, 22] on div "Trackers" at bounding box center [476, 33] width 72 height 23
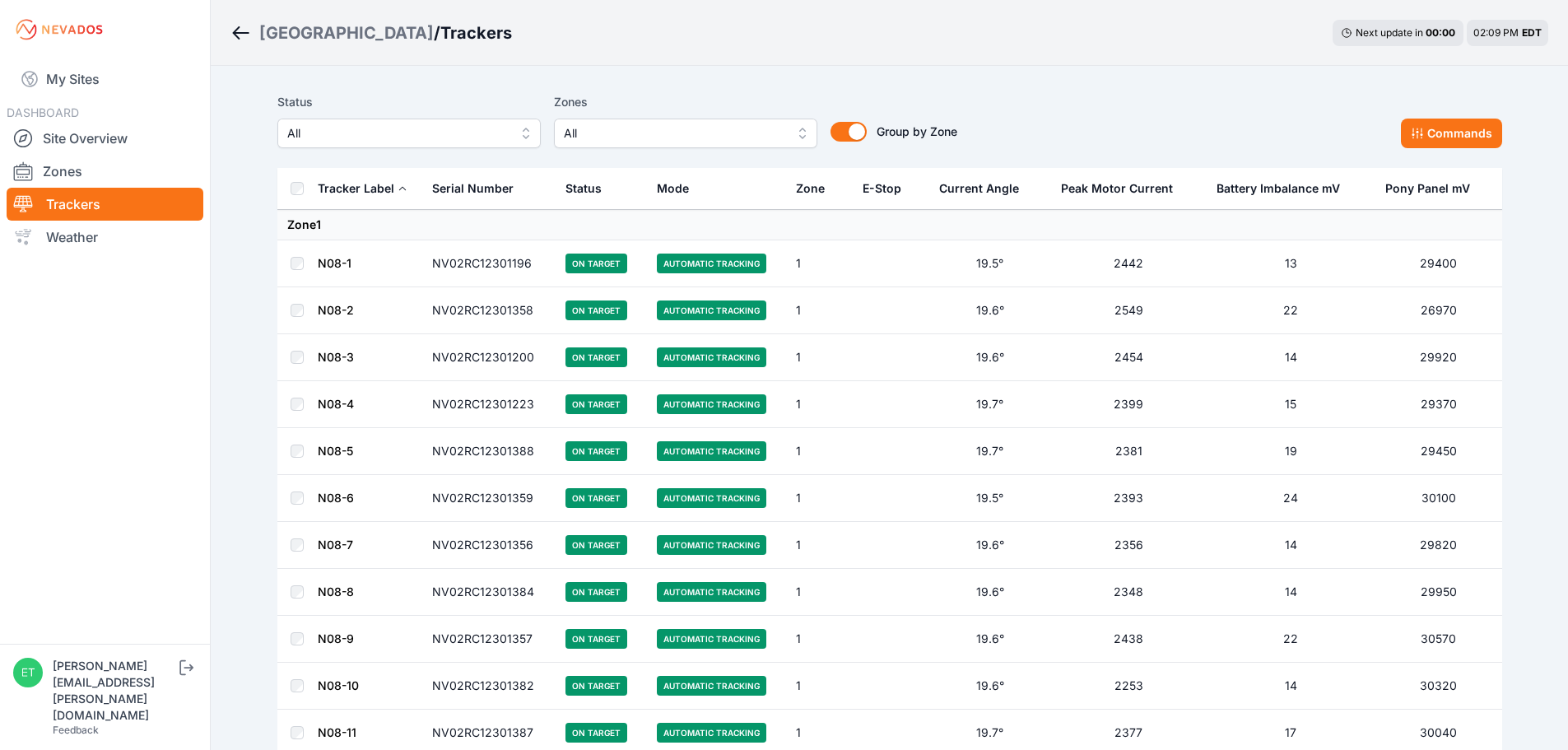
click at [699, 146] on button "All" at bounding box center [686, 133] width 264 height 29
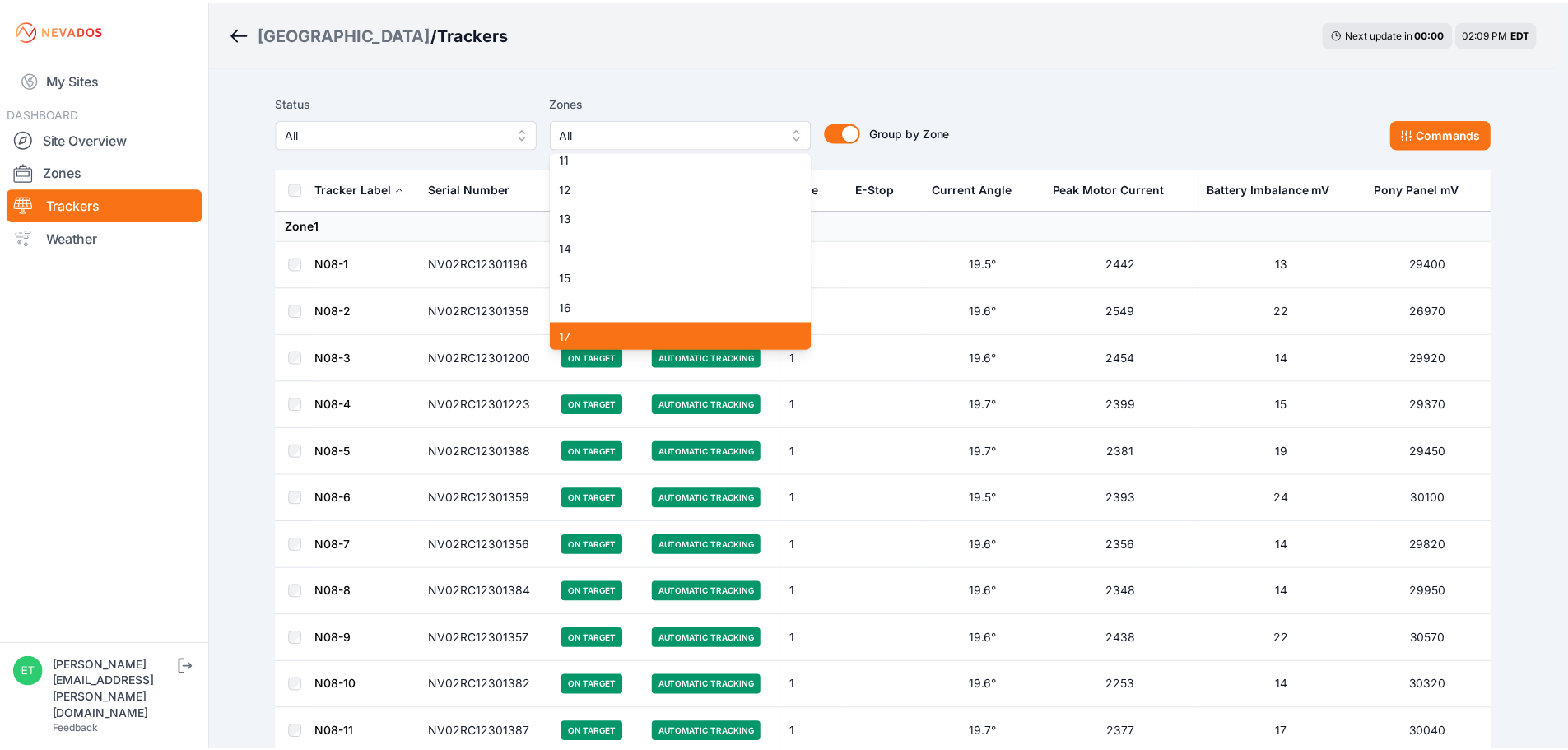
scroll to position [274, 0]
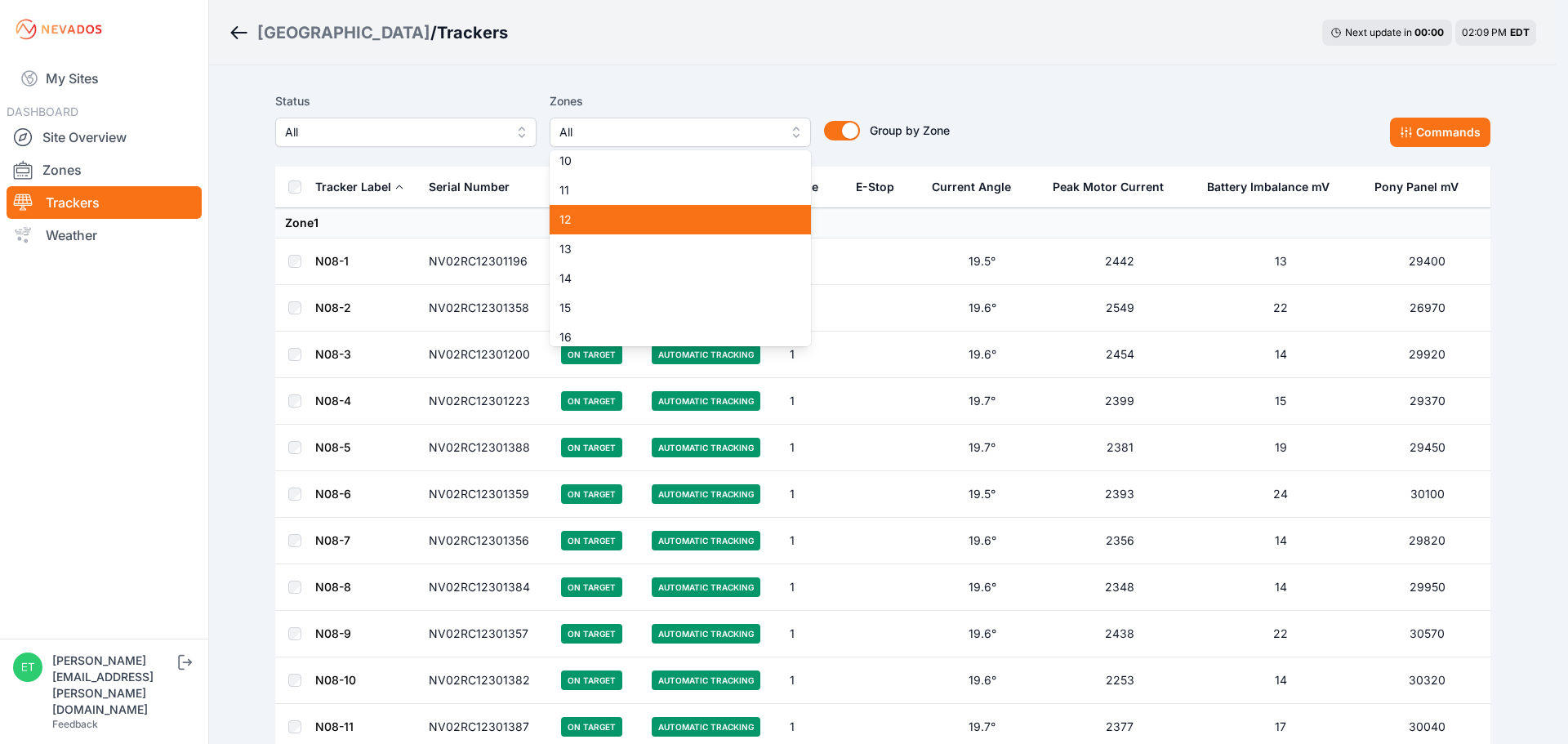
click at [618, 220] on span "12" at bounding box center [671, 219] width 222 height 16
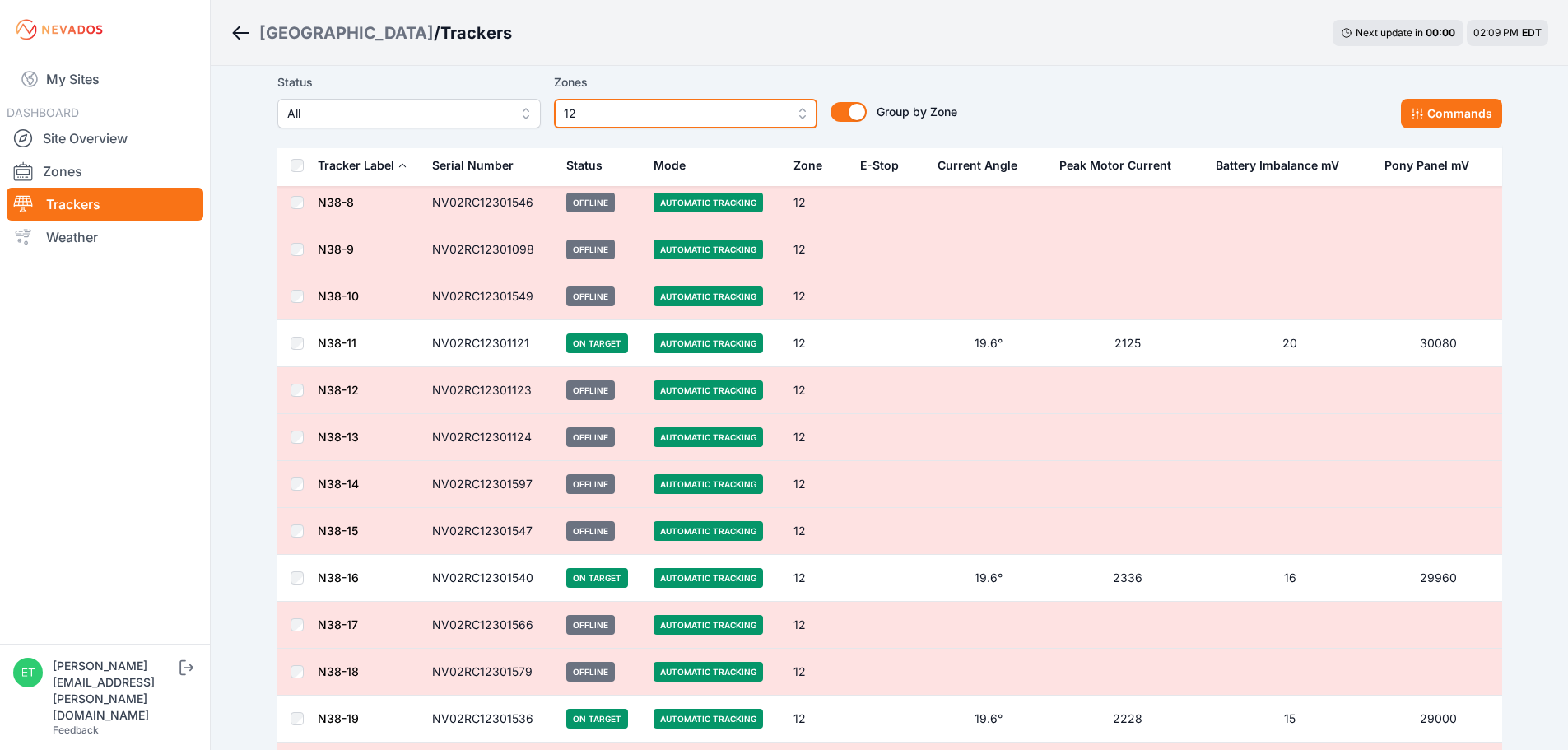
scroll to position [1098, 0]
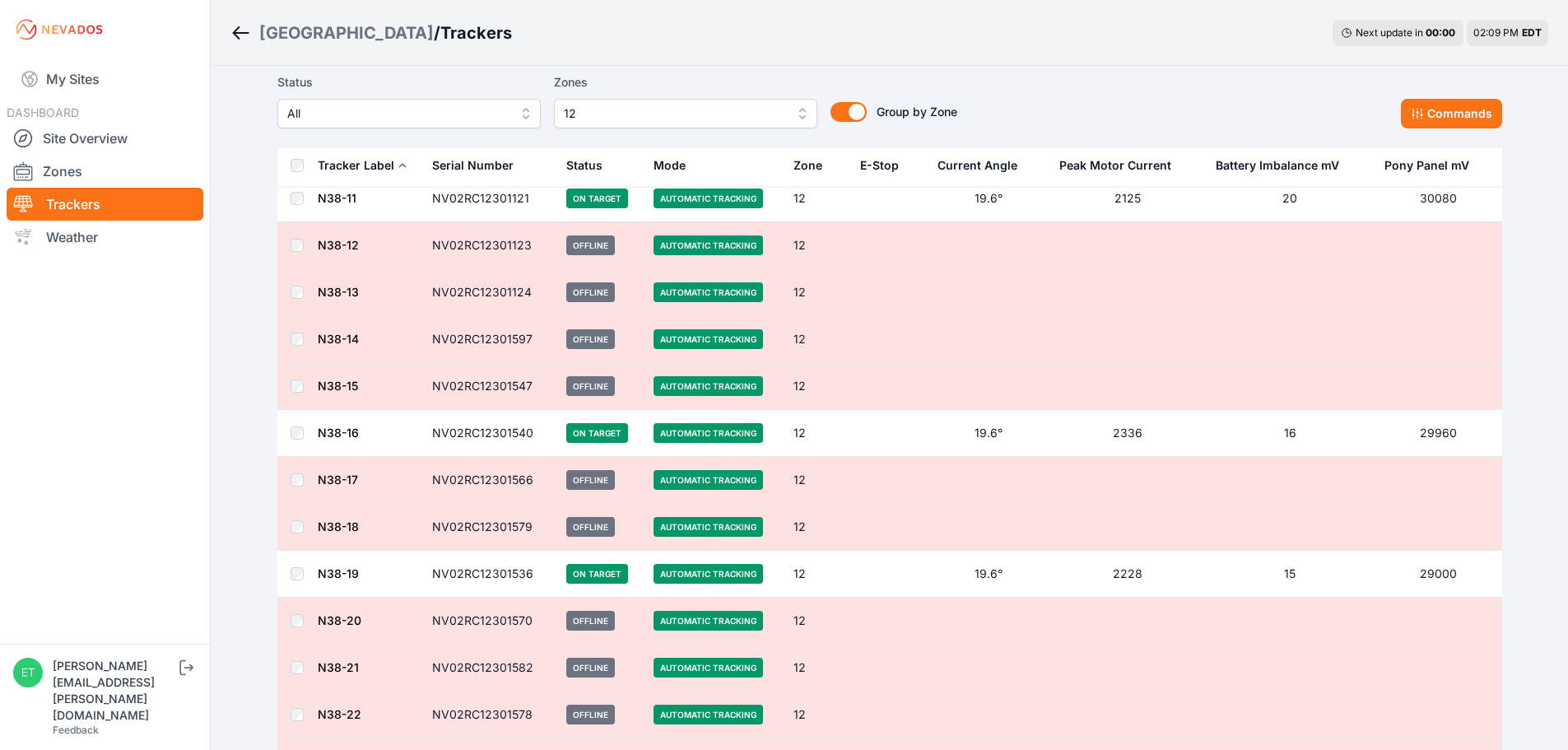
click at [339, 331] on td "N38-14" at bounding box center [369, 340] width 105 height 47
click at [339, 339] on link "N38-14" at bounding box center [338, 338] width 41 height 14
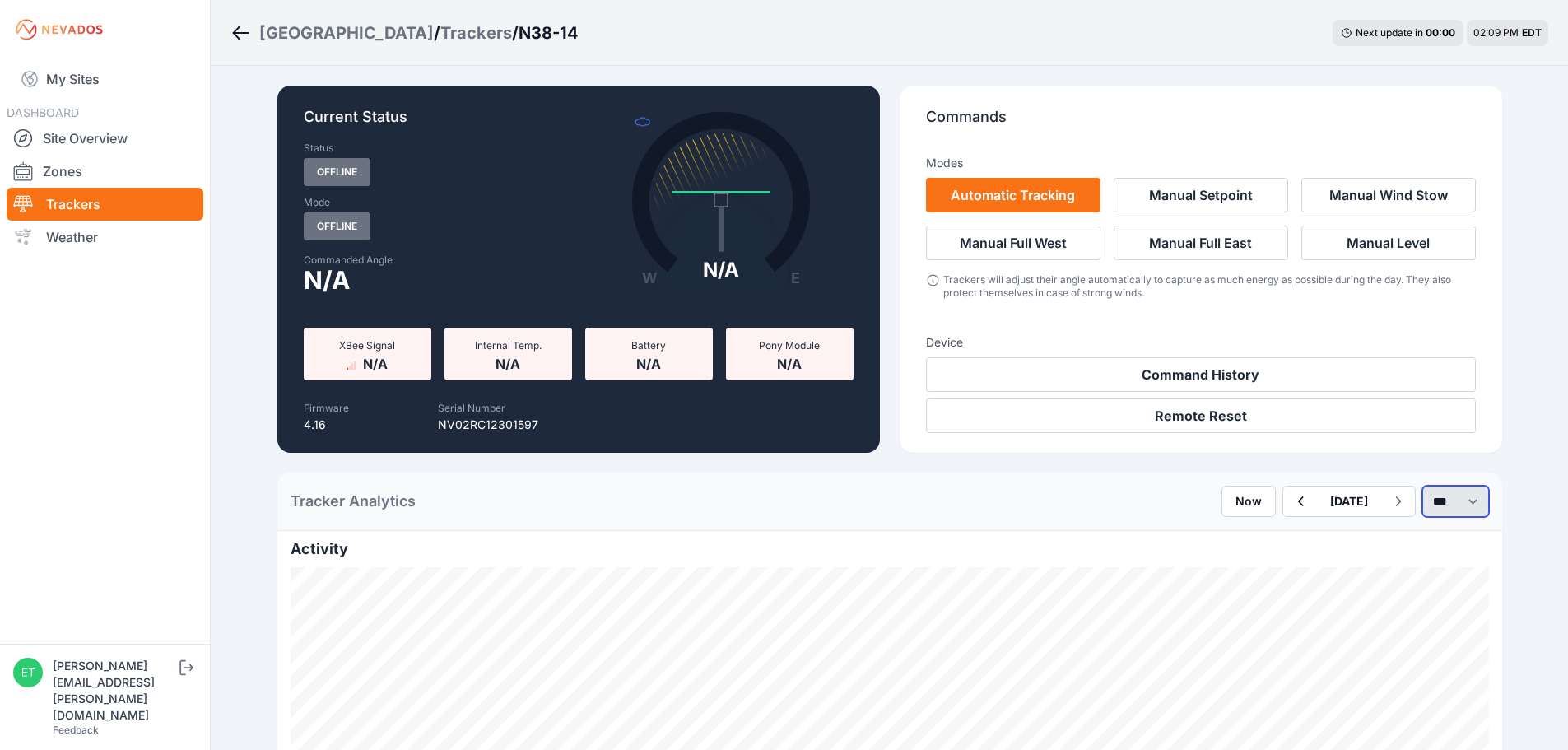
click at [1480, 493] on select "*** **** *****" at bounding box center [1455, 501] width 67 height 31
click at [1422, 486] on select "*** **** *****" at bounding box center [1455, 501] width 67 height 31
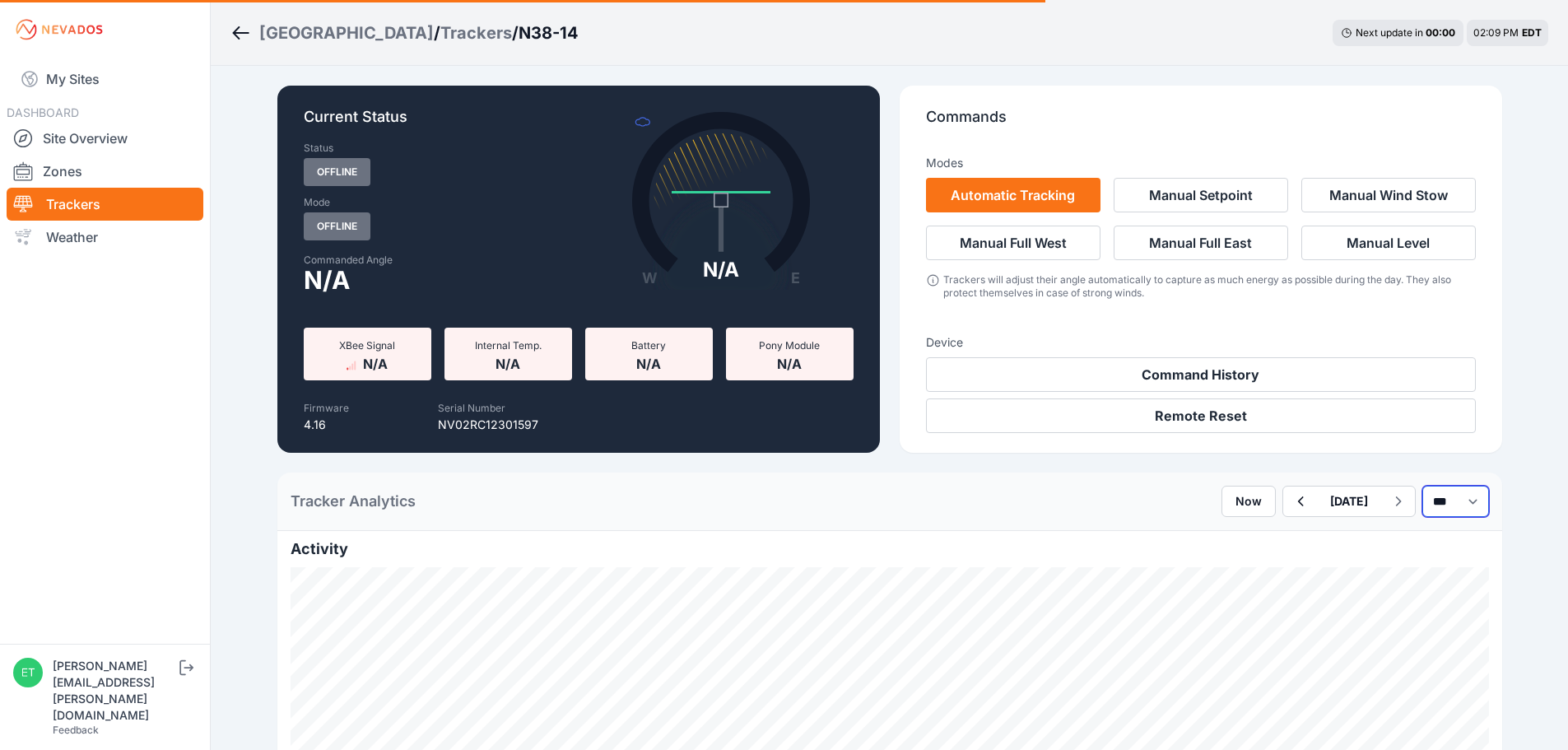
select select "******"
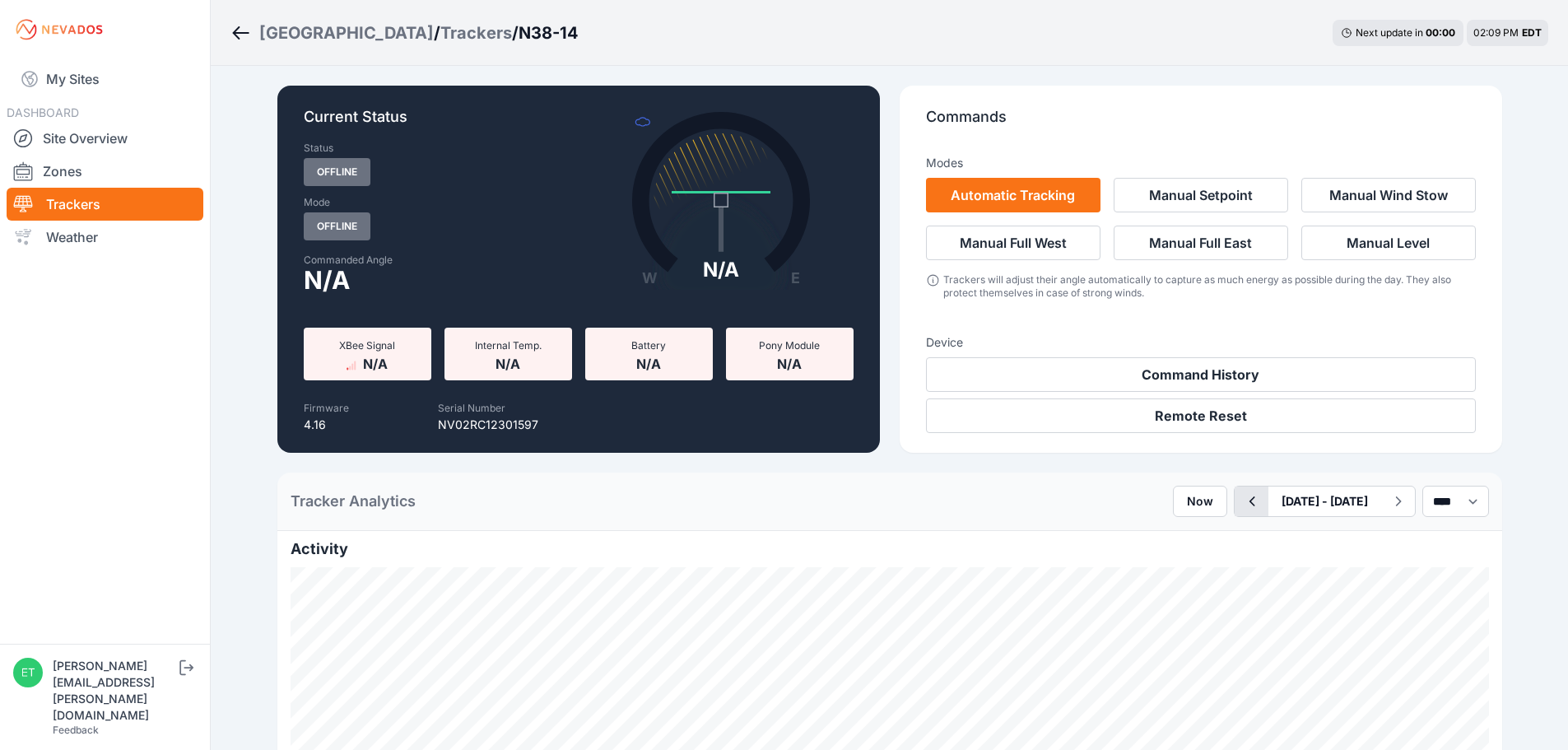
click at [1235, 500] on button "button" at bounding box center [1252, 500] width 34 height 29
click at [440, 24] on div "Trackers" at bounding box center [476, 33] width 72 height 23
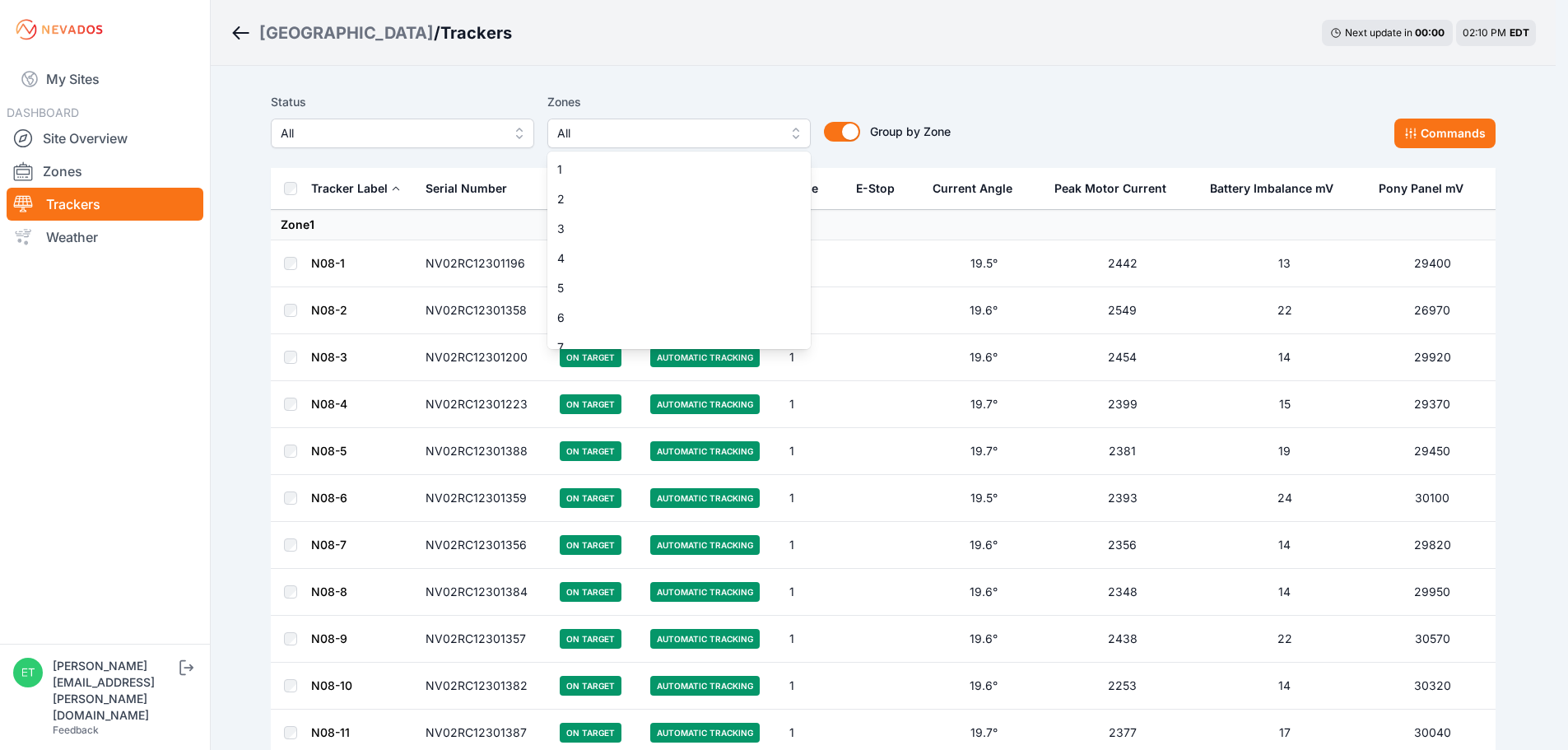
click at [642, 144] on button "All" at bounding box center [679, 133] width 264 height 29
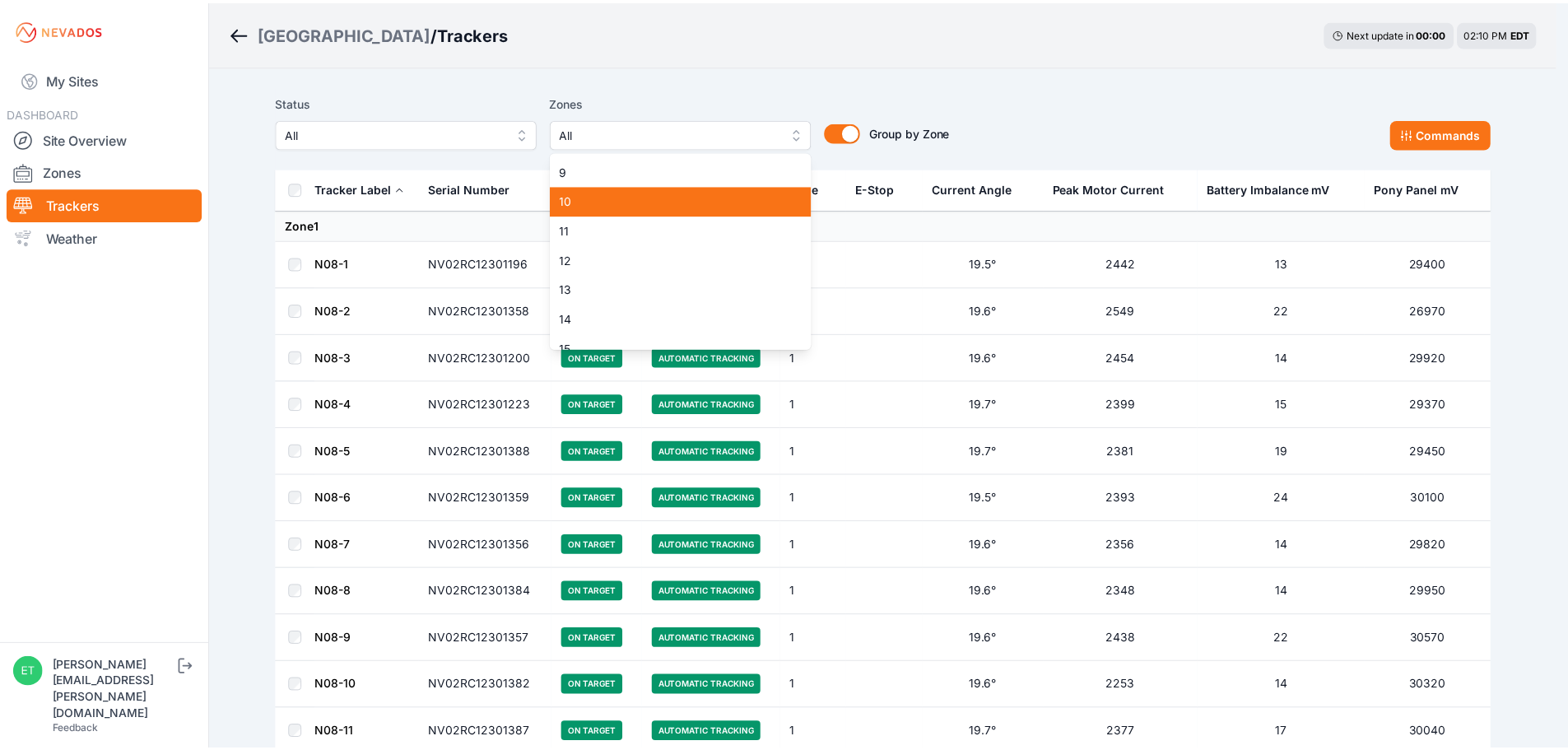
scroll to position [274, 0]
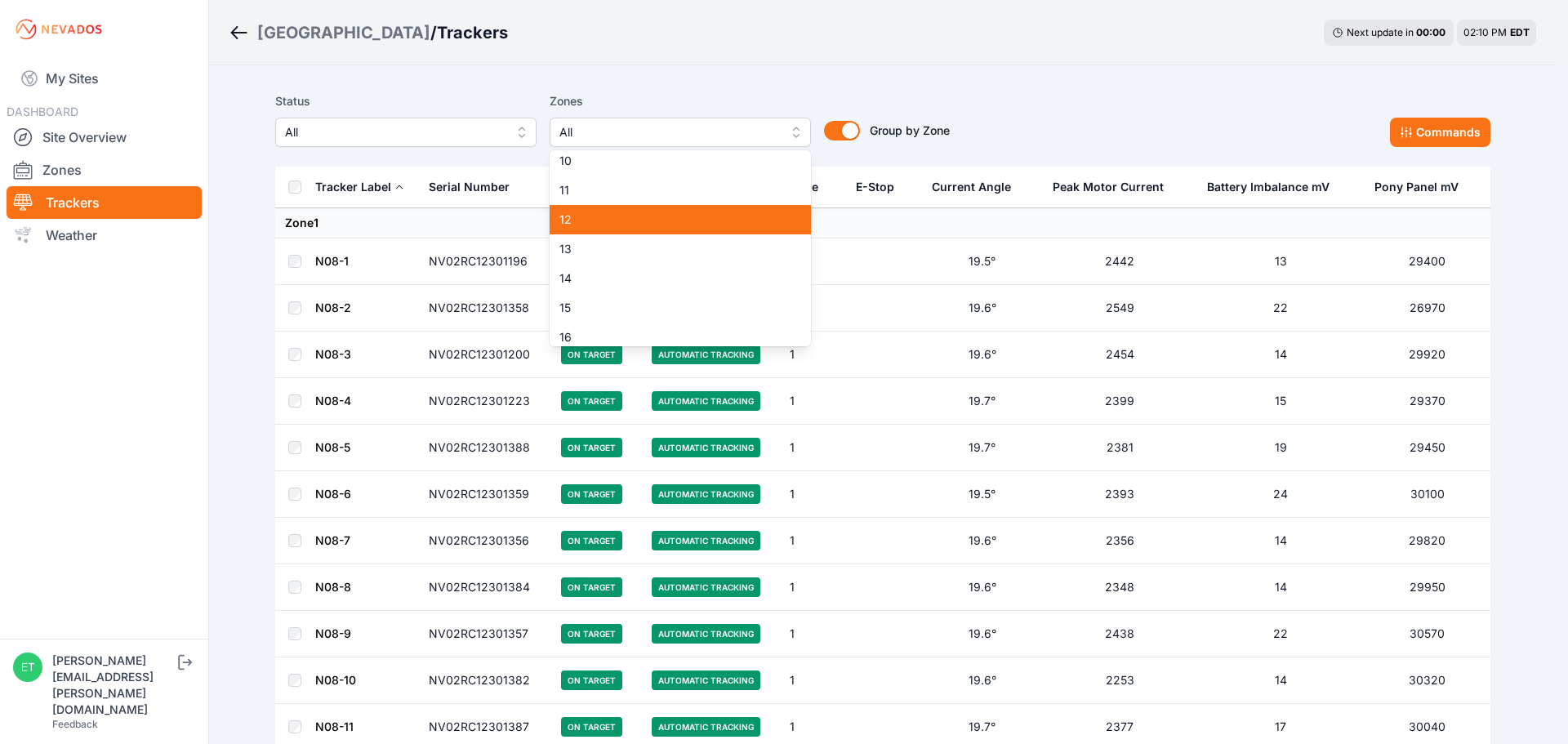
click at [618, 228] on div "12" at bounding box center [680, 219] width 262 height 29
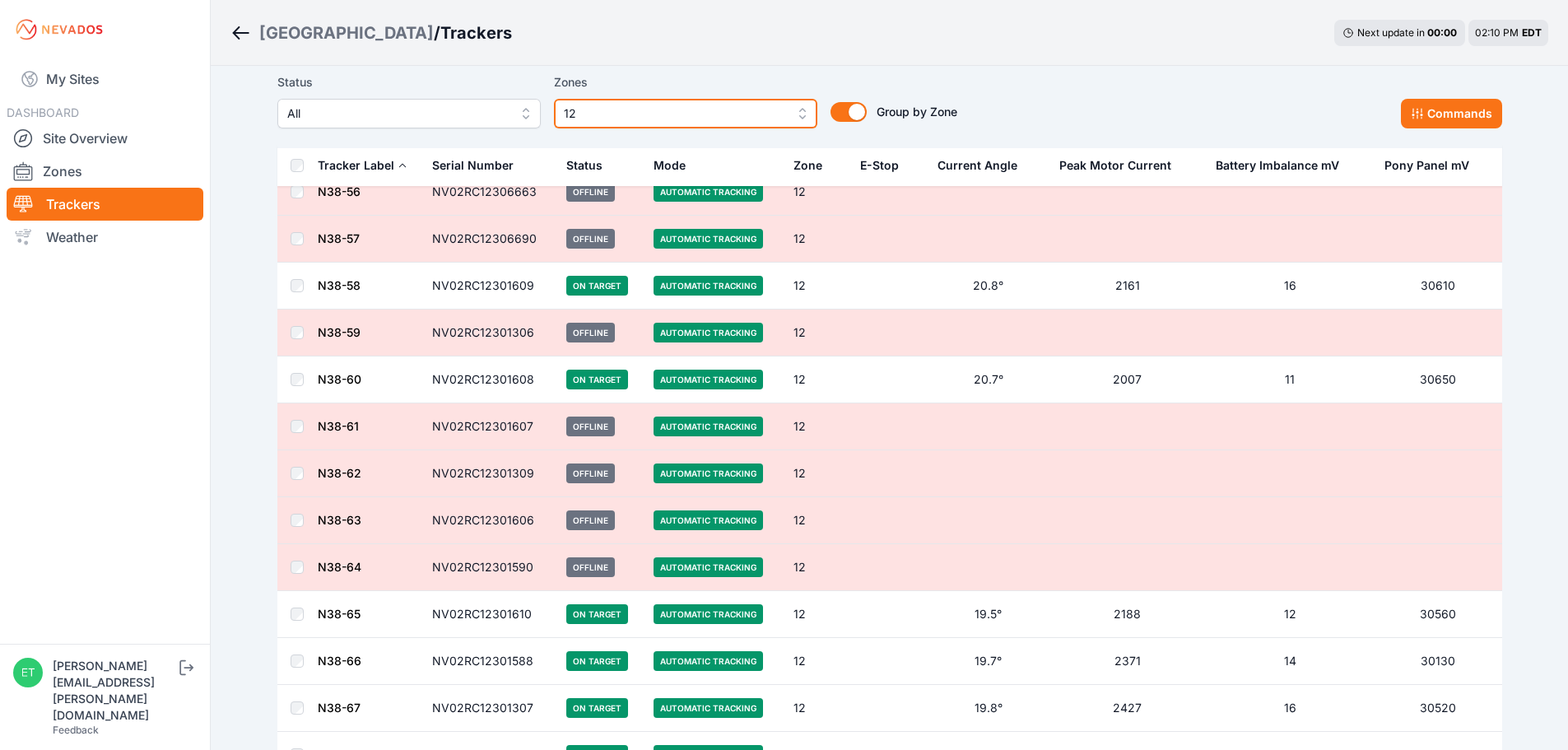
scroll to position [3461, 0]
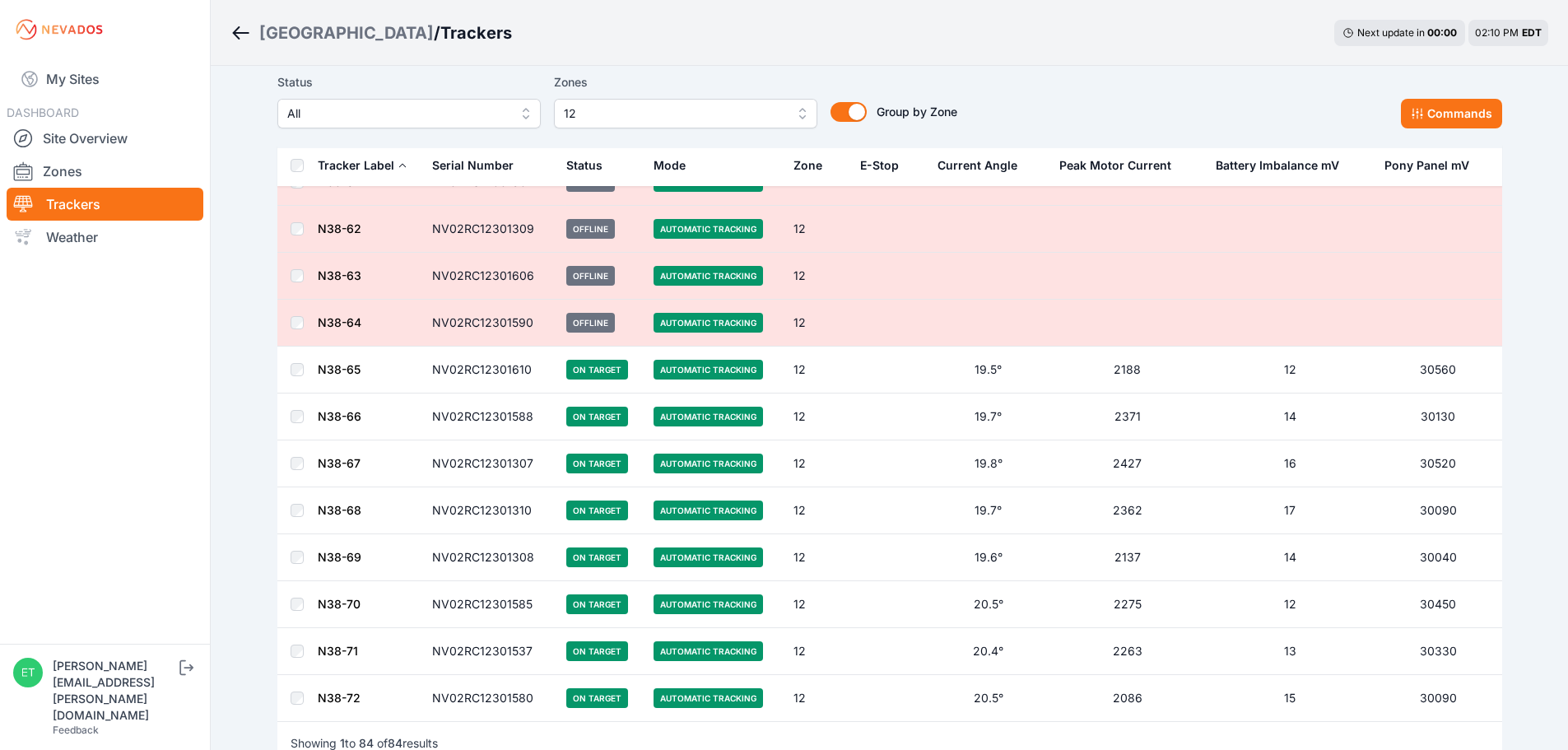
click at [459, 323] on td "NV02RC12301590" at bounding box center [489, 323] width 134 height 47
click at [344, 326] on link "N38-64" at bounding box center [339, 322] width 43 height 14
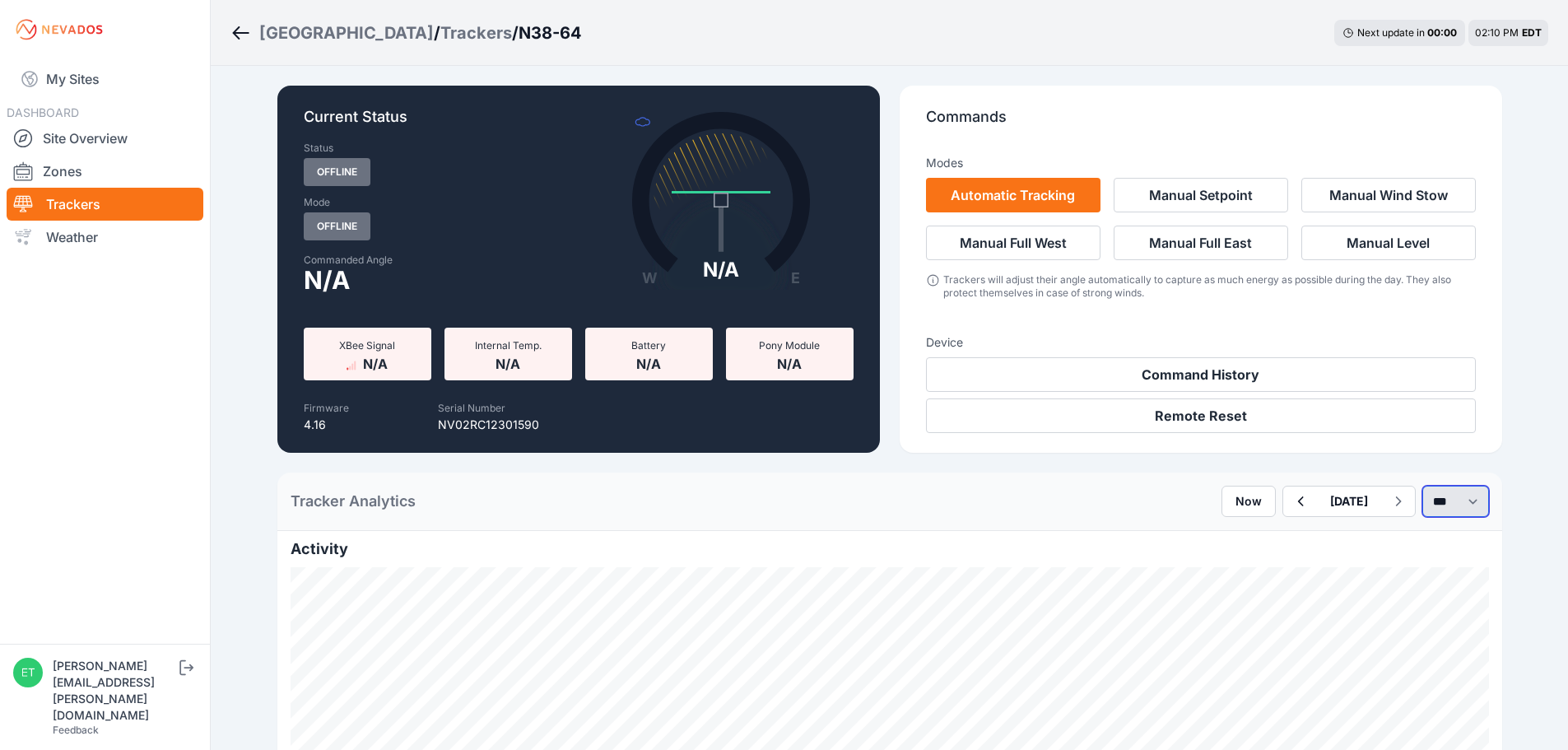
click at [1443, 500] on select "*** **** *****" at bounding box center [1455, 501] width 67 height 31
click at [1422, 486] on select "*** **** *****" at bounding box center [1455, 501] width 67 height 31
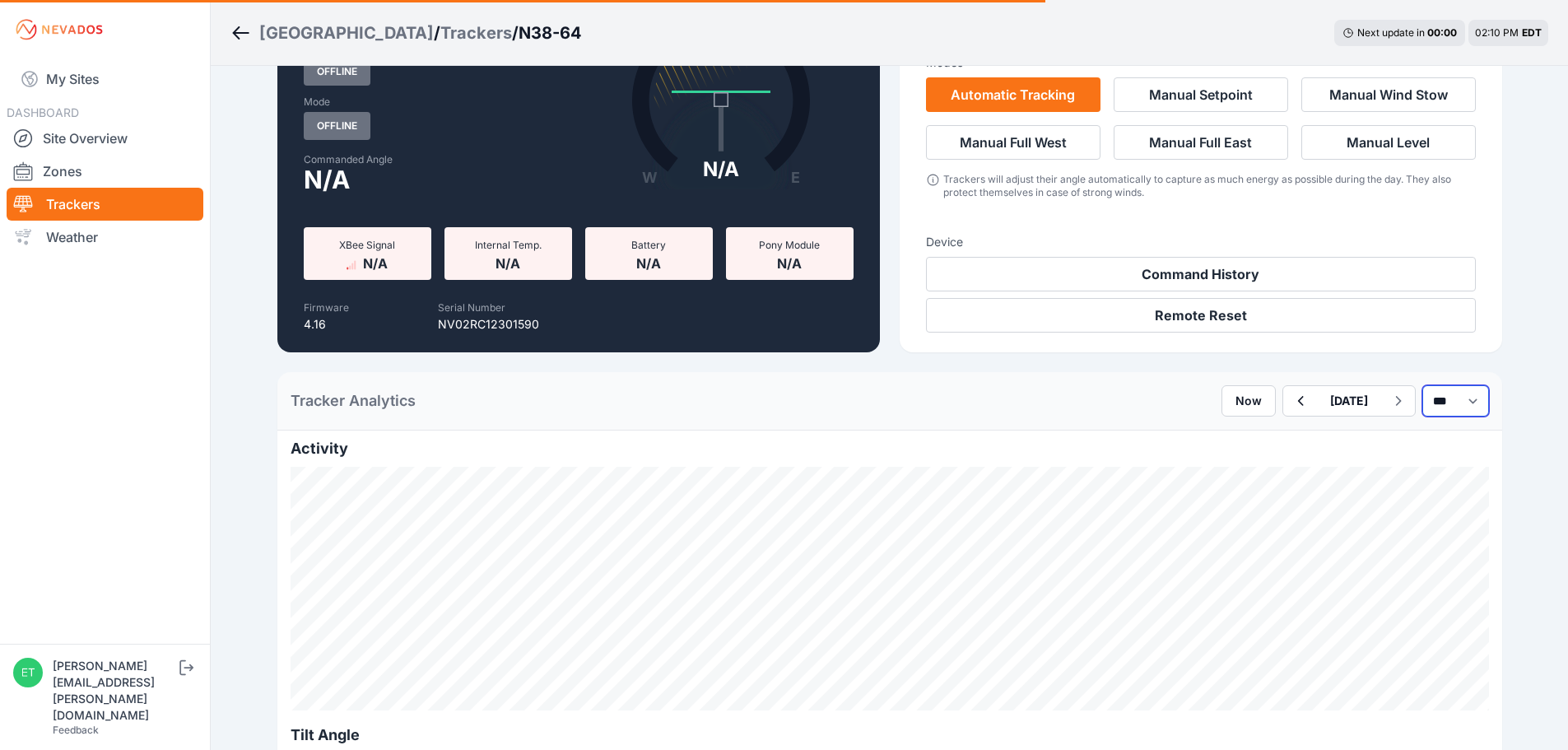
scroll to position [267, 0]
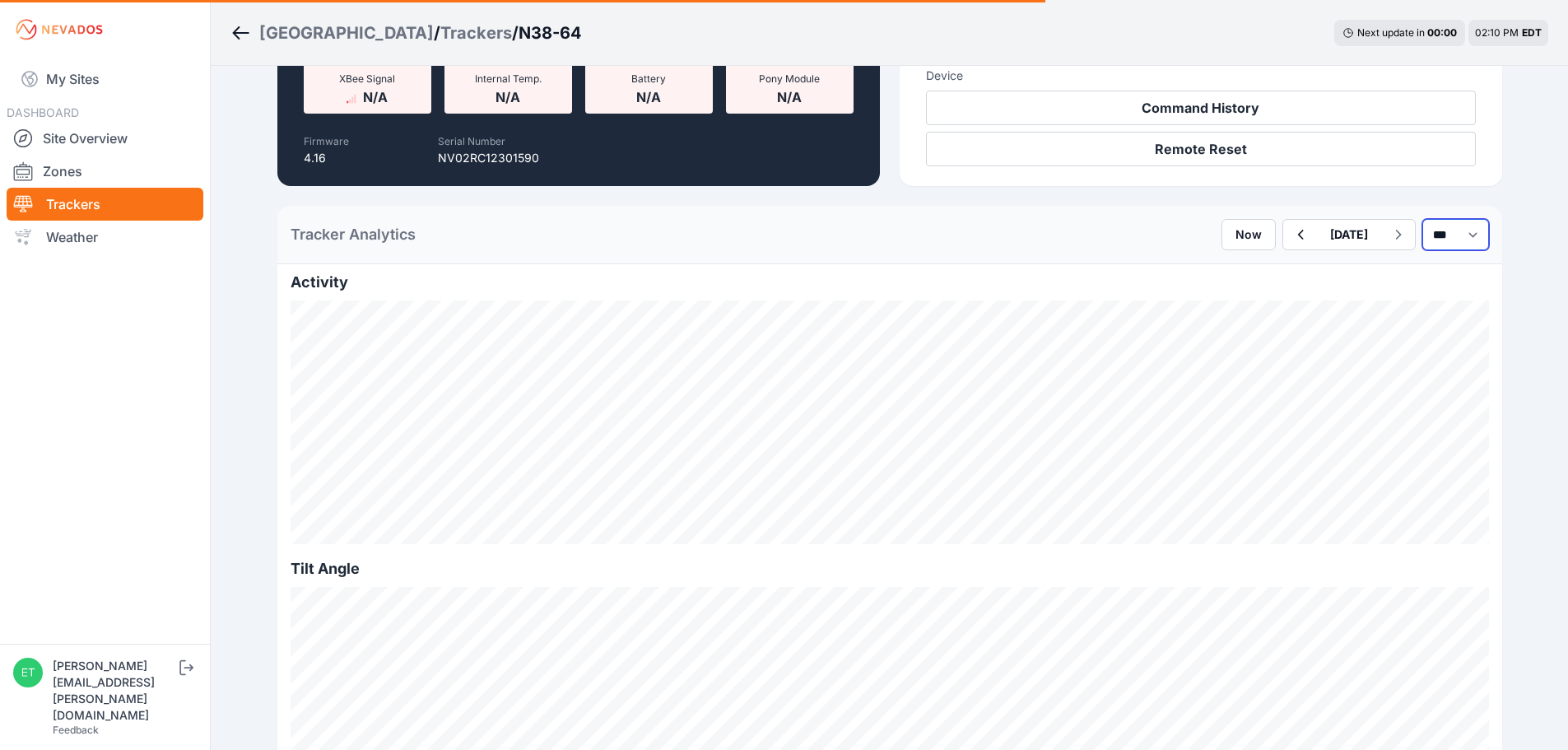
select select "******"
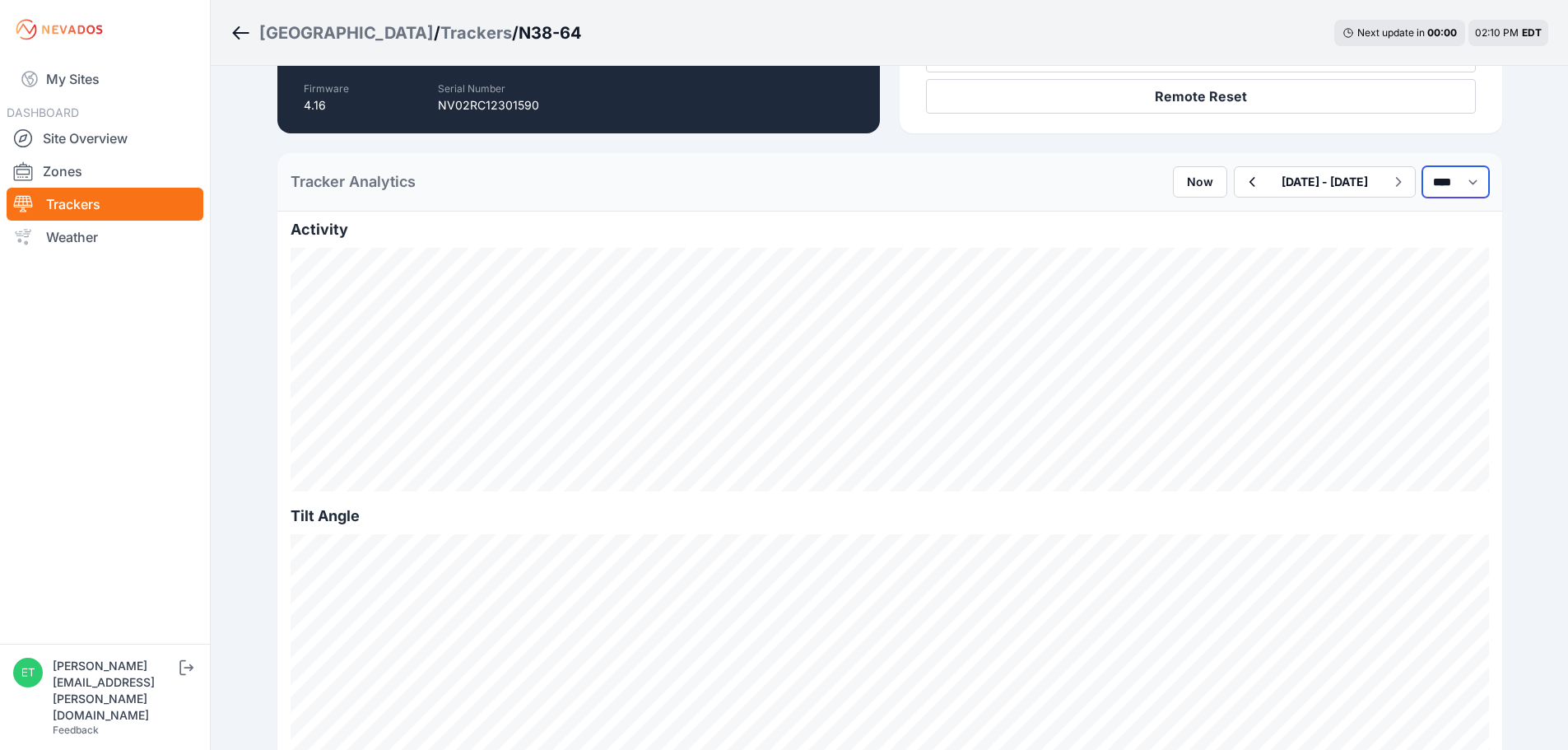
scroll to position [274, 0]
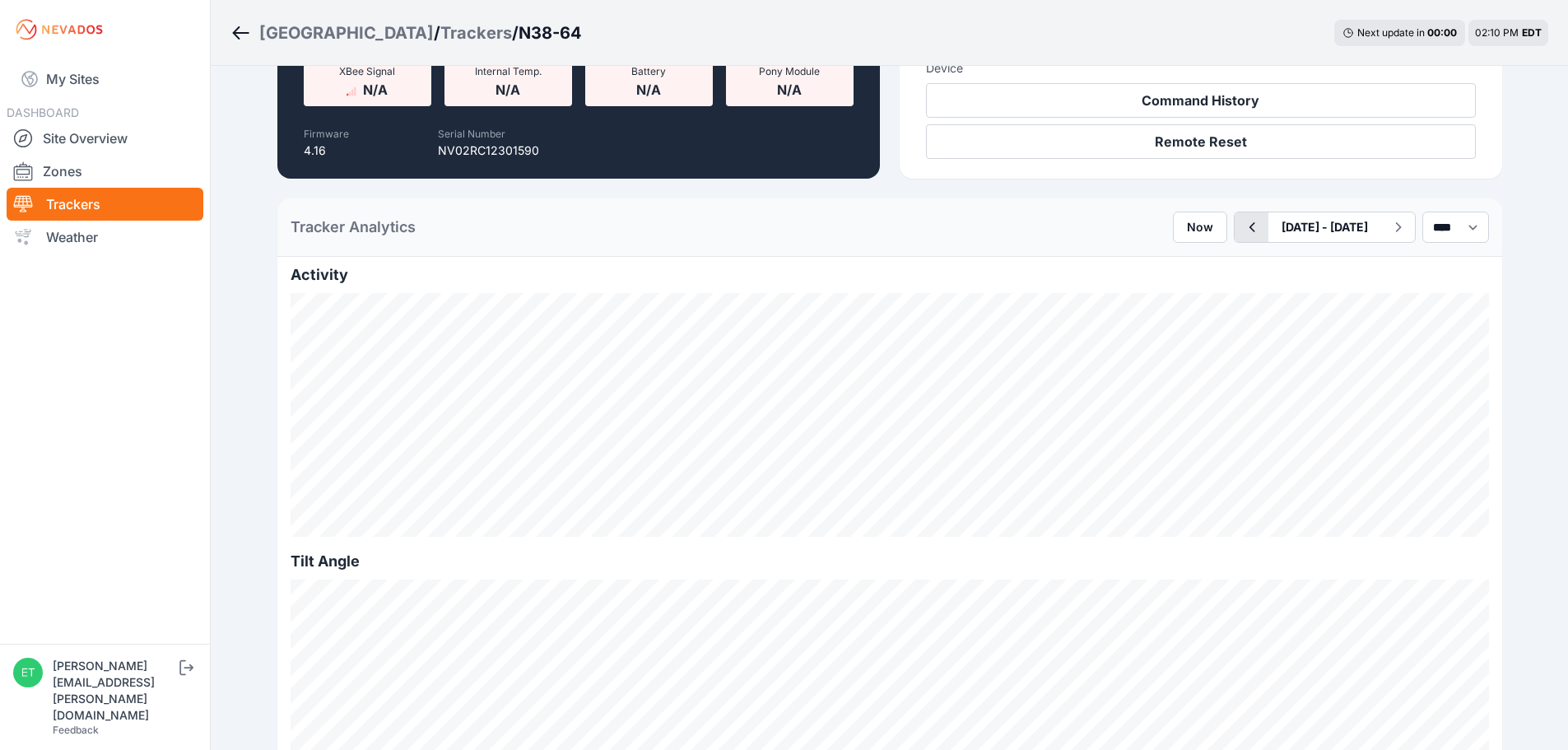
click at [1241, 227] on icon "button" at bounding box center [1252, 227] width 21 height 20
